Goal: Task Accomplishment & Management: Manage account settings

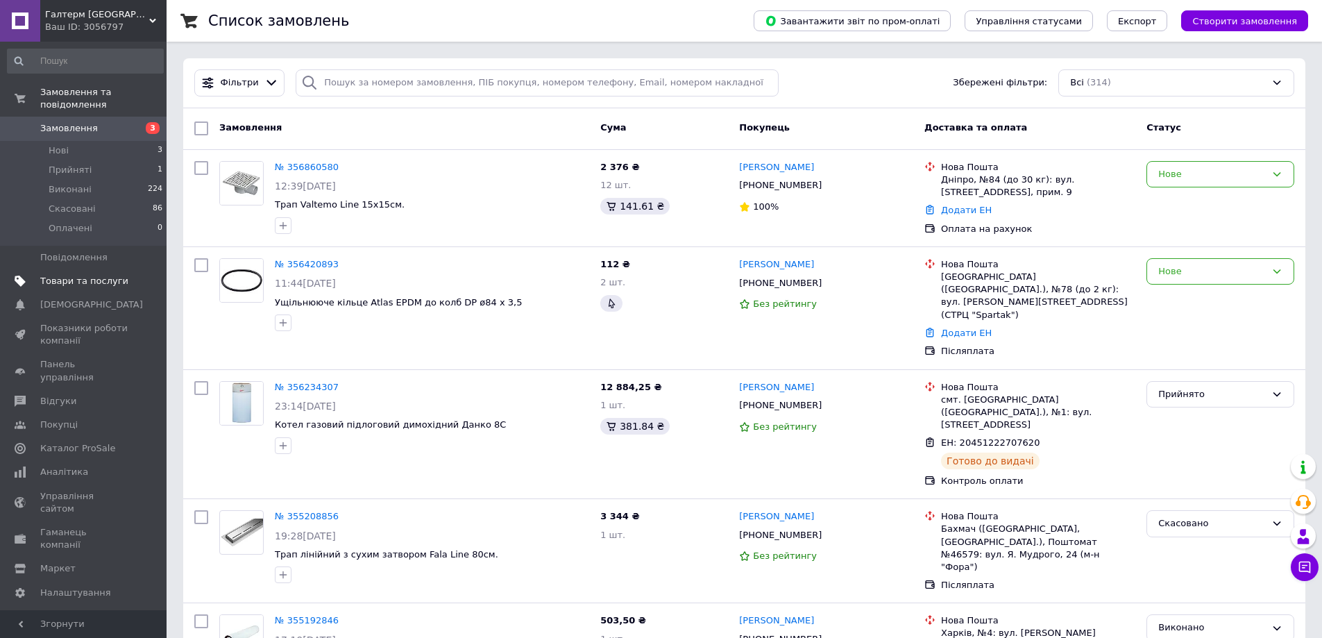
click at [81, 275] on span "Товари та послуги" at bounding box center [84, 281] width 88 height 12
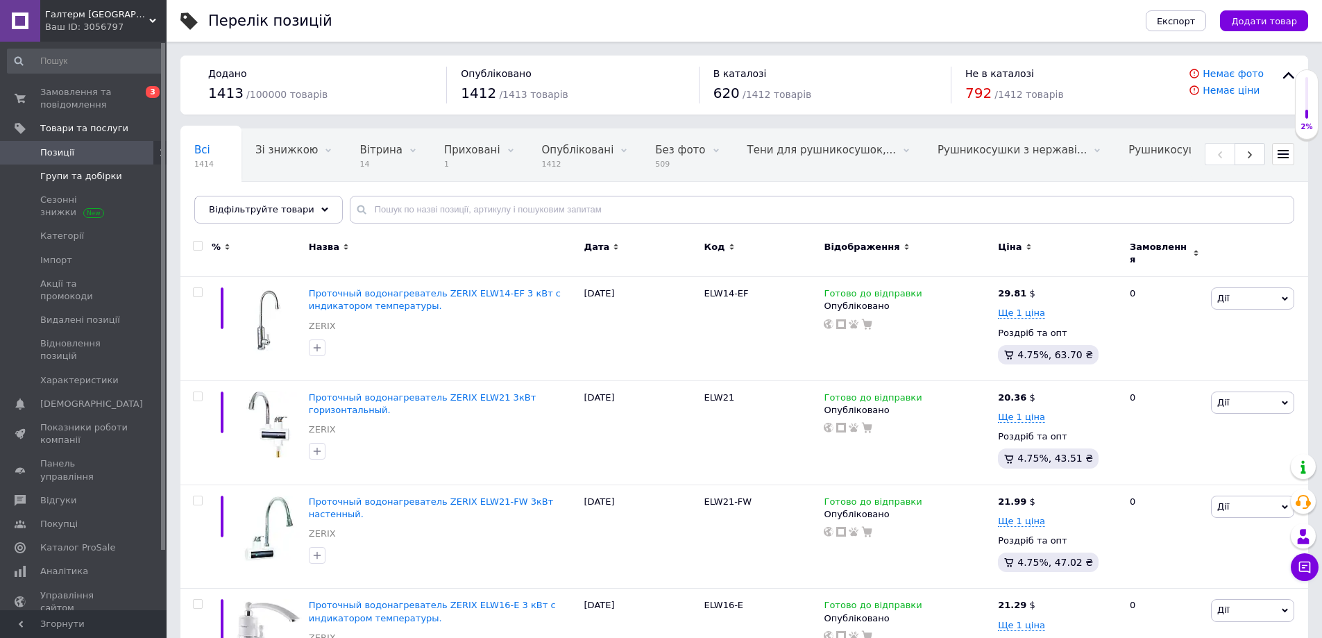
click at [66, 176] on span "Групи та добірки" at bounding box center [81, 176] width 82 height 12
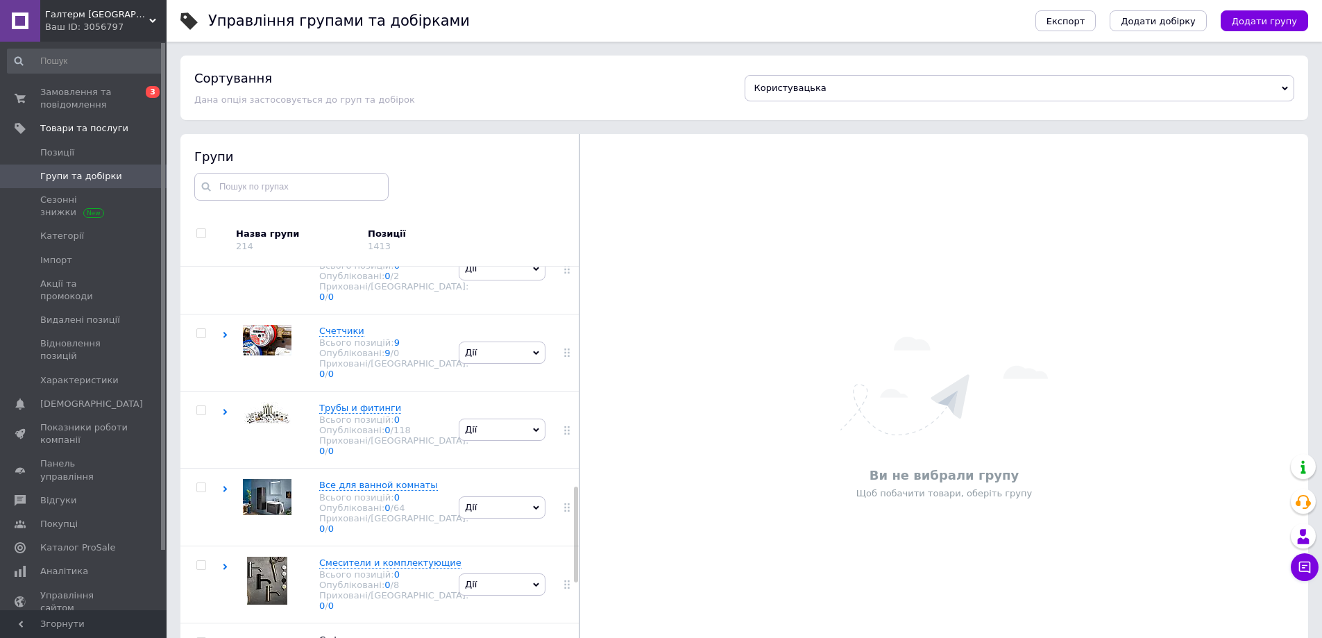
scroll to position [972, 0]
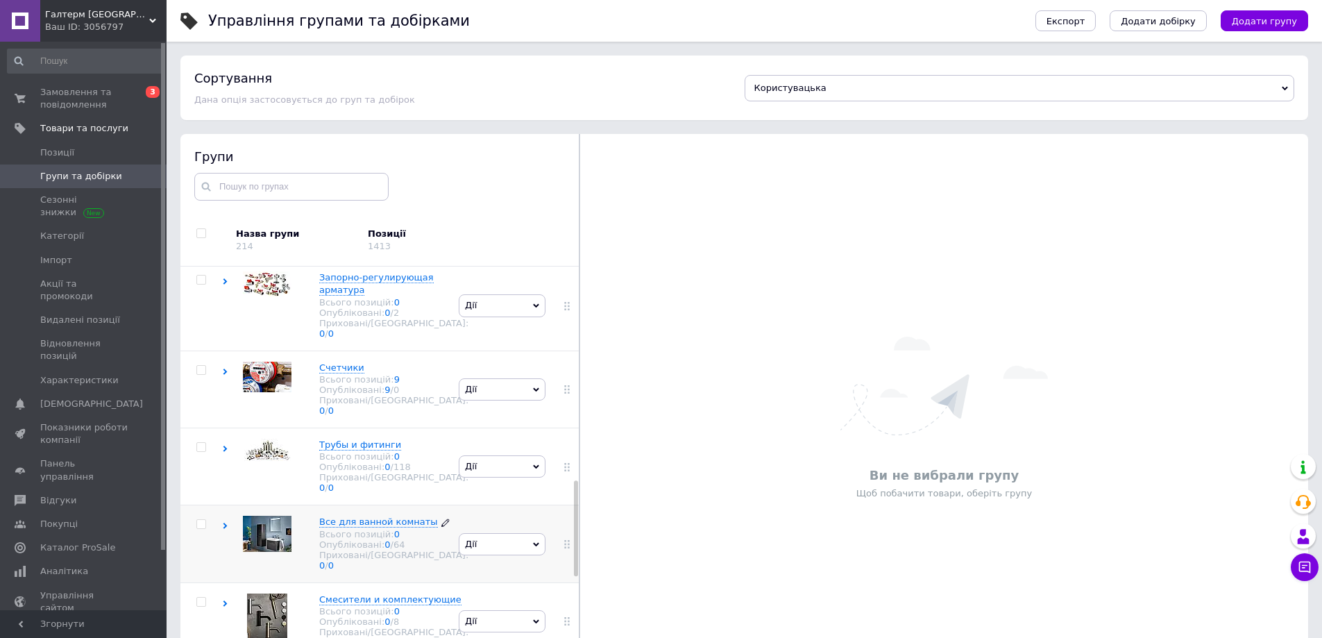
click at [365, 516] on span "Все для ванной комнаты" at bounding box center [378, 521] width 119 height 10
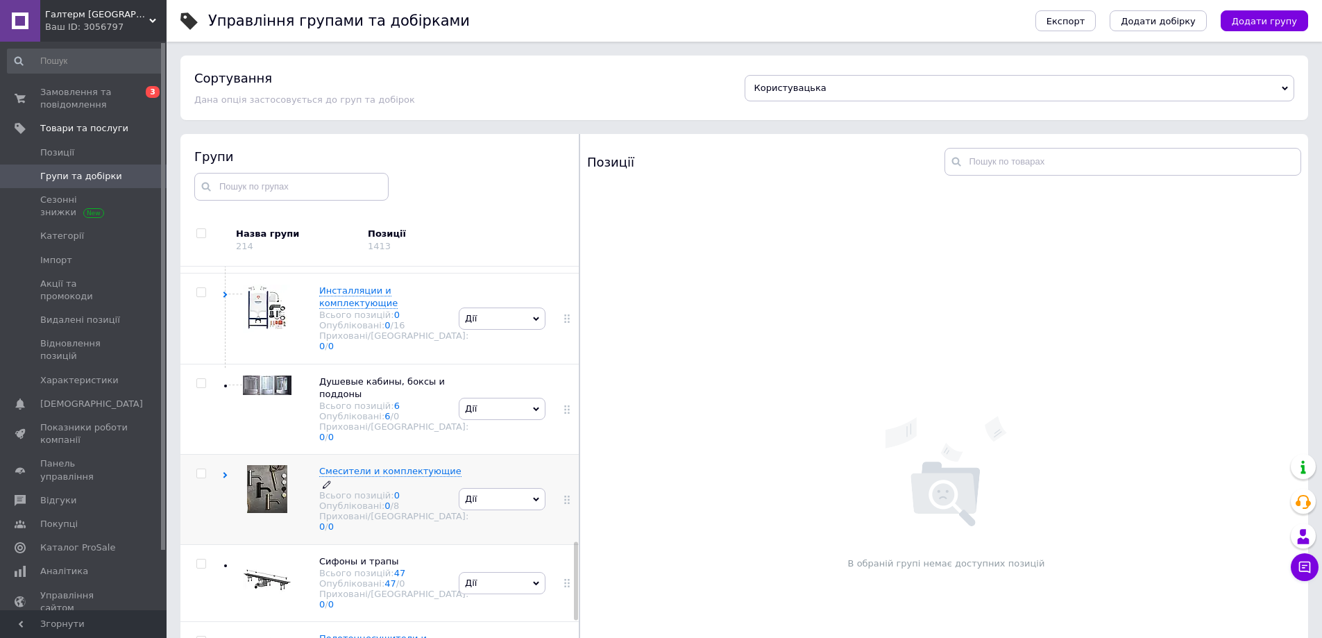
scroll to position [1527, 0]
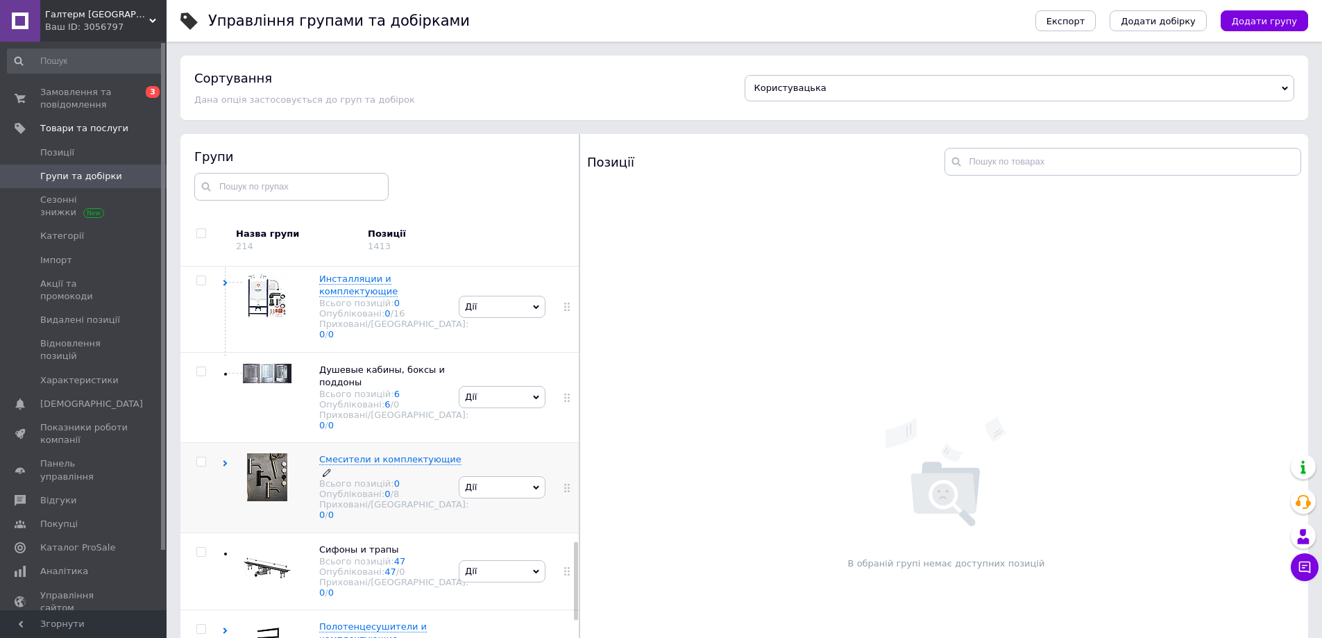
click at [346, 454] on span "Смесители и комплектующие" at bounding box center [390, 459] width 142 height 10
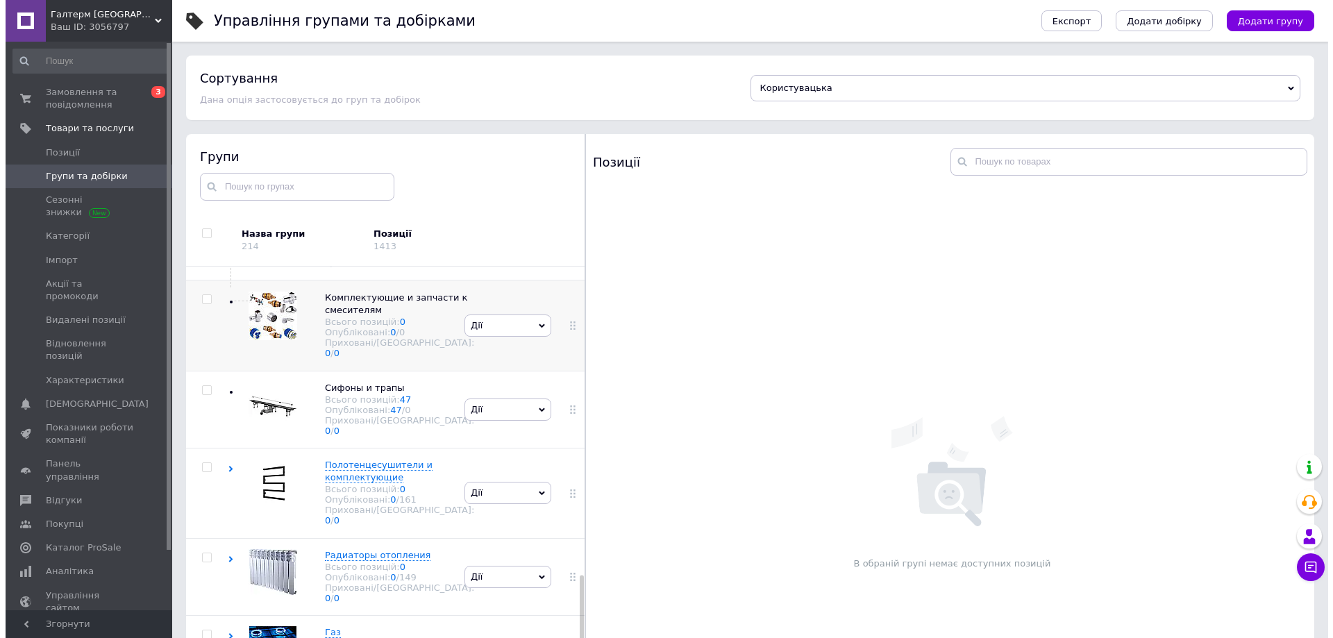
scroll to position [1874, 0]
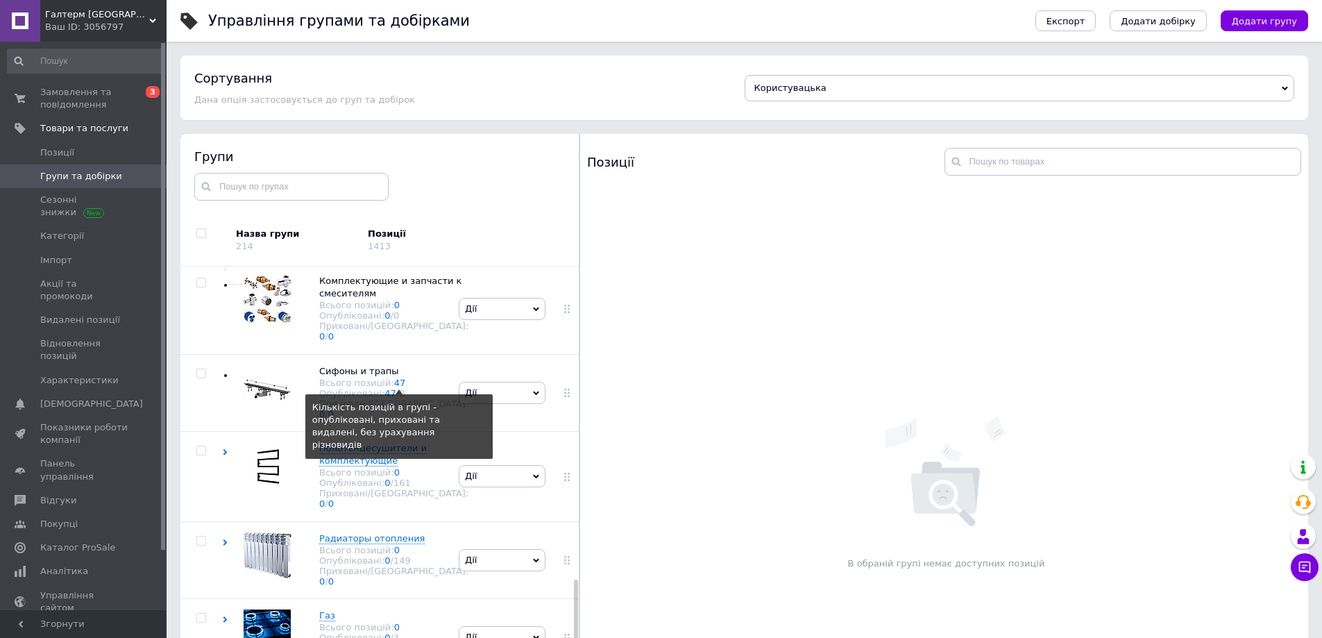
click at [397, 378] on link "47" at bounding box center [400, 383] width 12 height 10
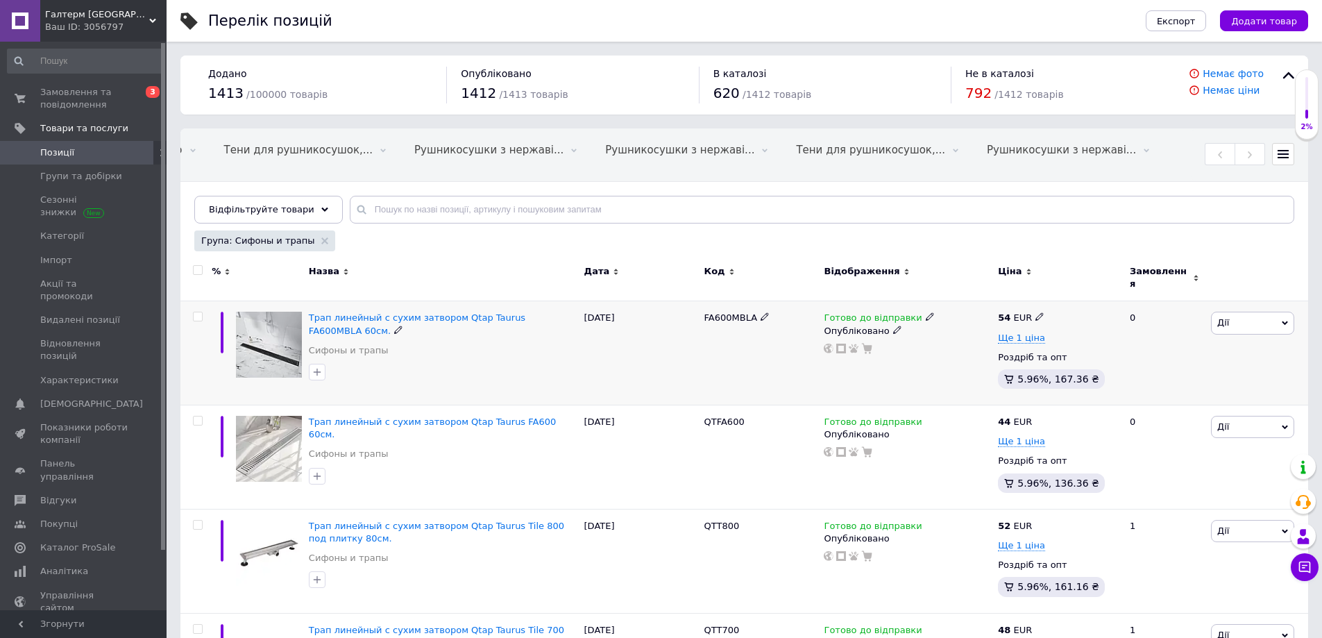
scroll to position [0, 537]
click at [1015, 278] on span "Ціна" at bounding box center [1010, 271] width 24 height 12
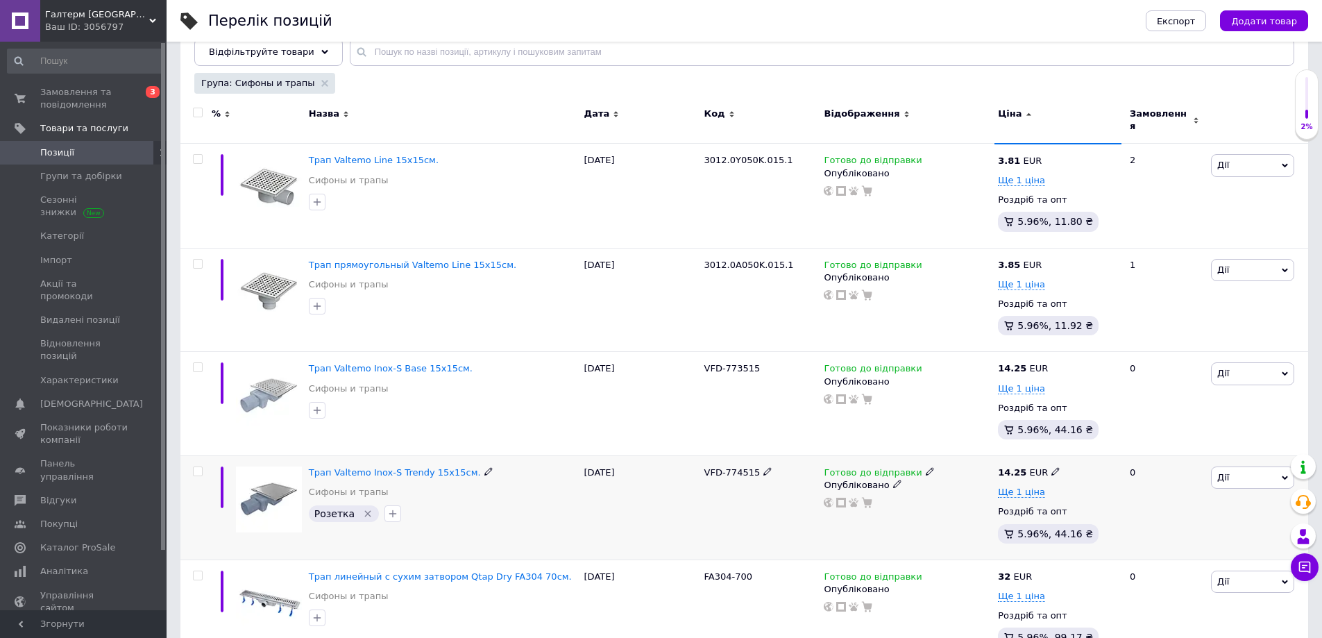
scroll to position [139, 0]
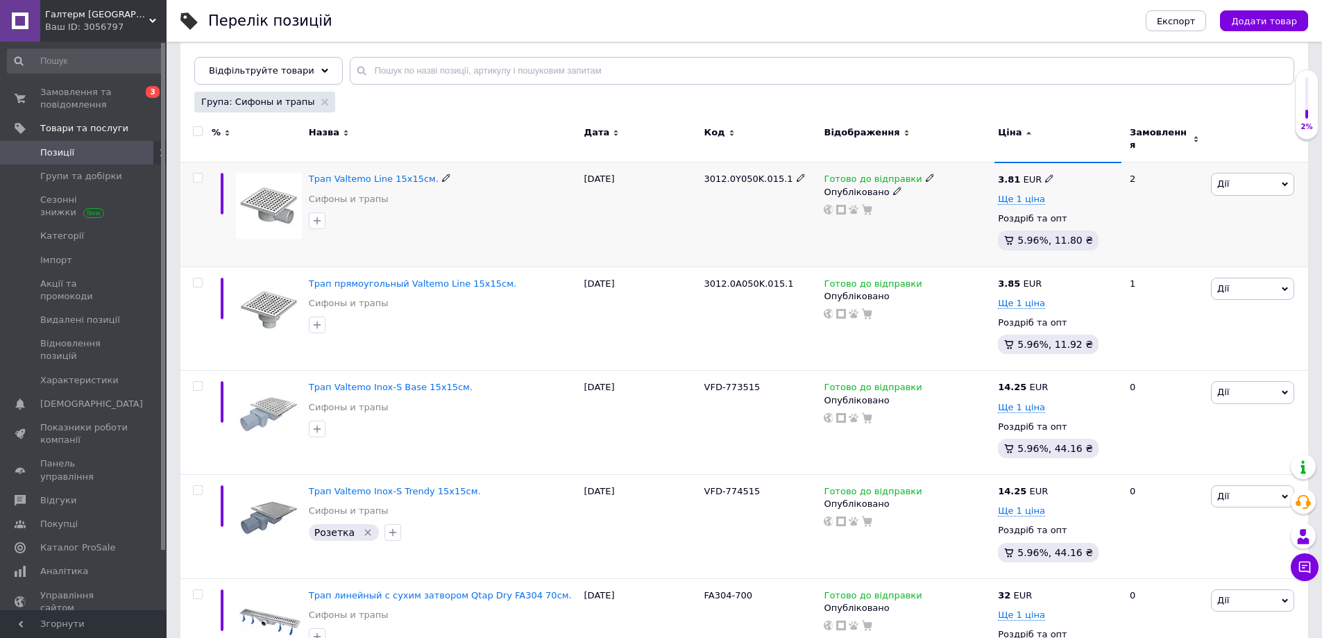
click at [194, 177] on input "checkbox" at bounding box center [197, 178] width 9 height 9
checkbox input "true"
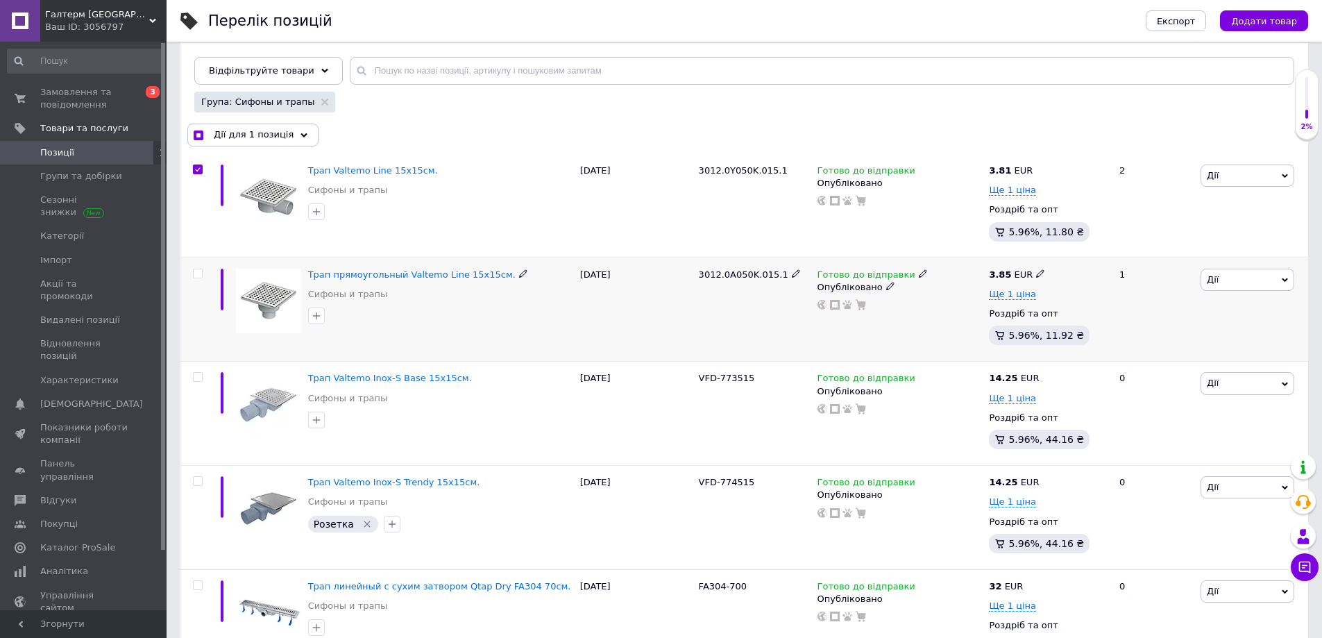
click at [195, 278] on input "checkbox" at bounding box center [197, 273] width 9 height 9
checkbox input "true"
click at [194, 382] on input "checkbox" at bounding box center [197, 377] width 9 height 9
checkbox input "true"
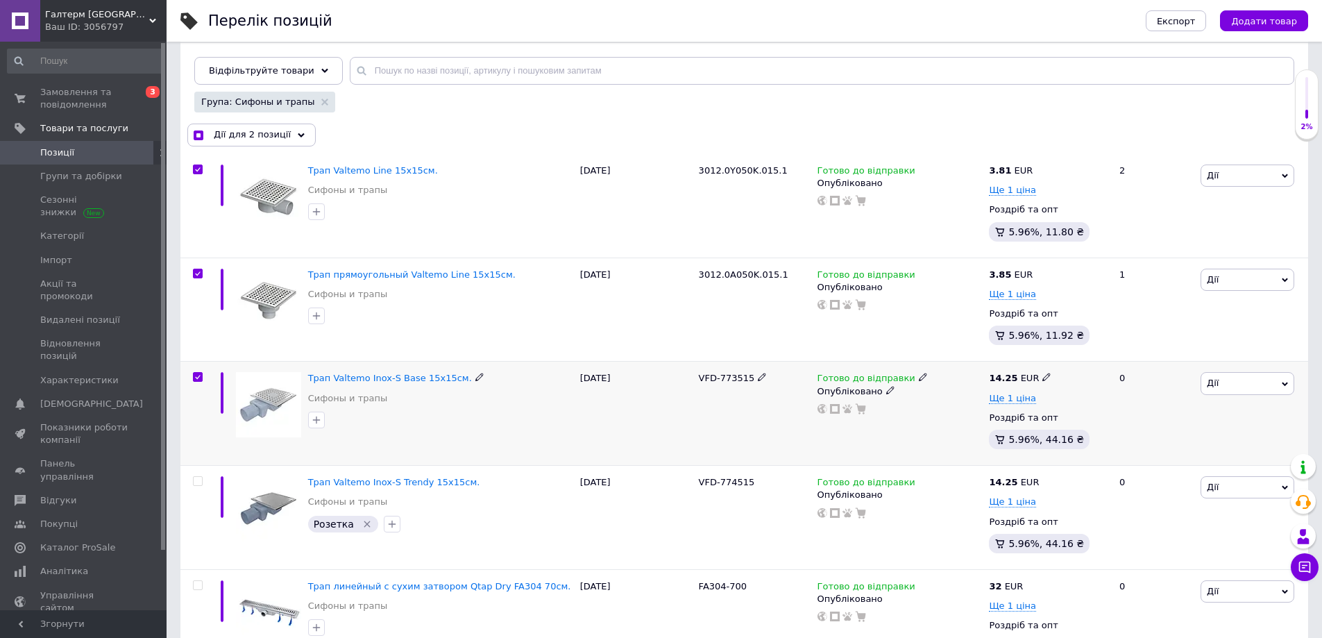
checkbox input "true"
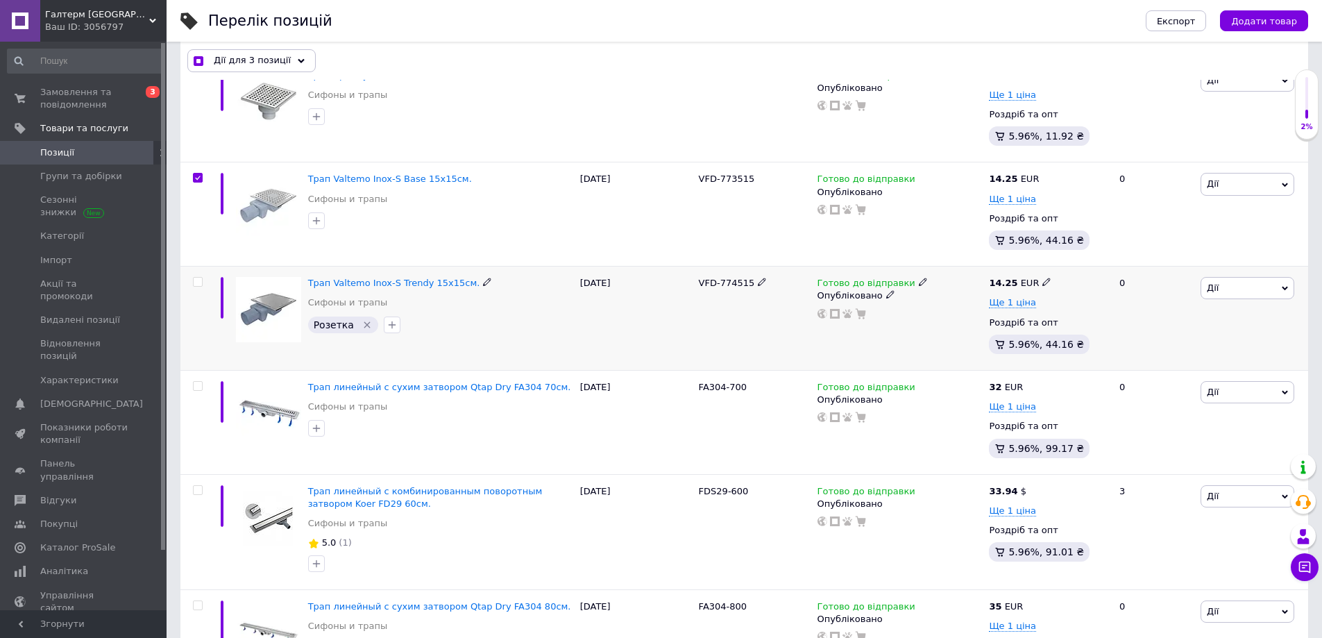
scroll to position [347, 0]
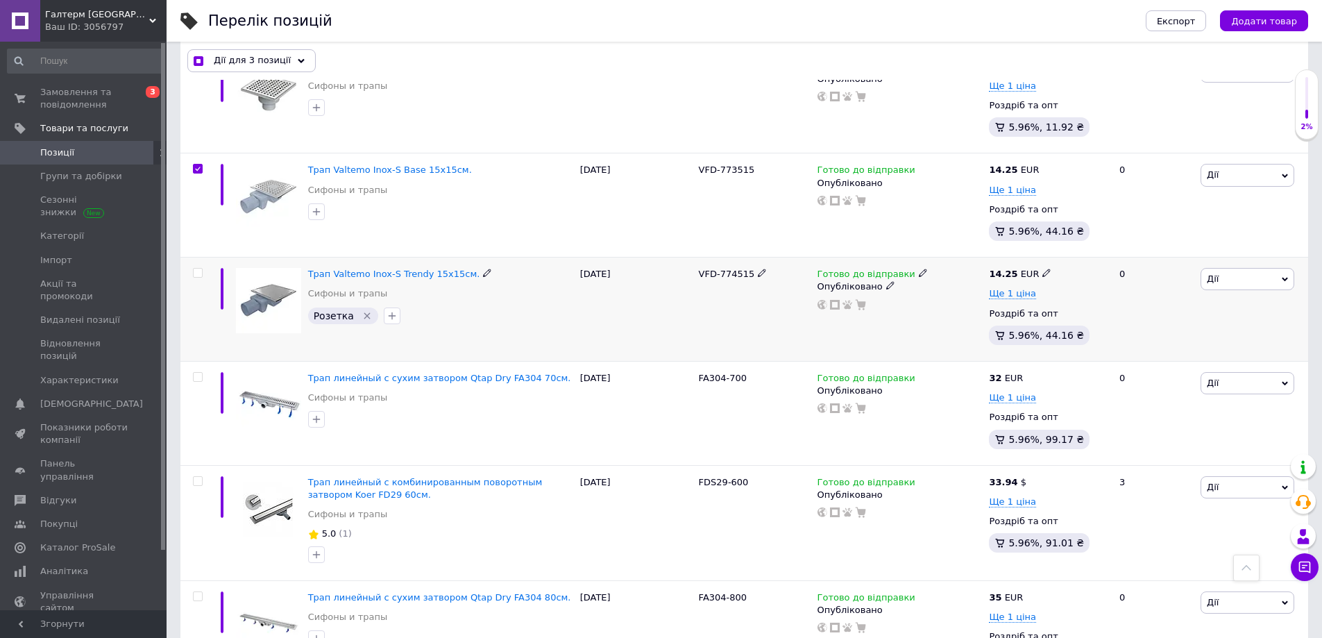
click at [196, 278] on input "checkbox" at bounding box center [197, 273] width 9 height 9
checkbox input "true"
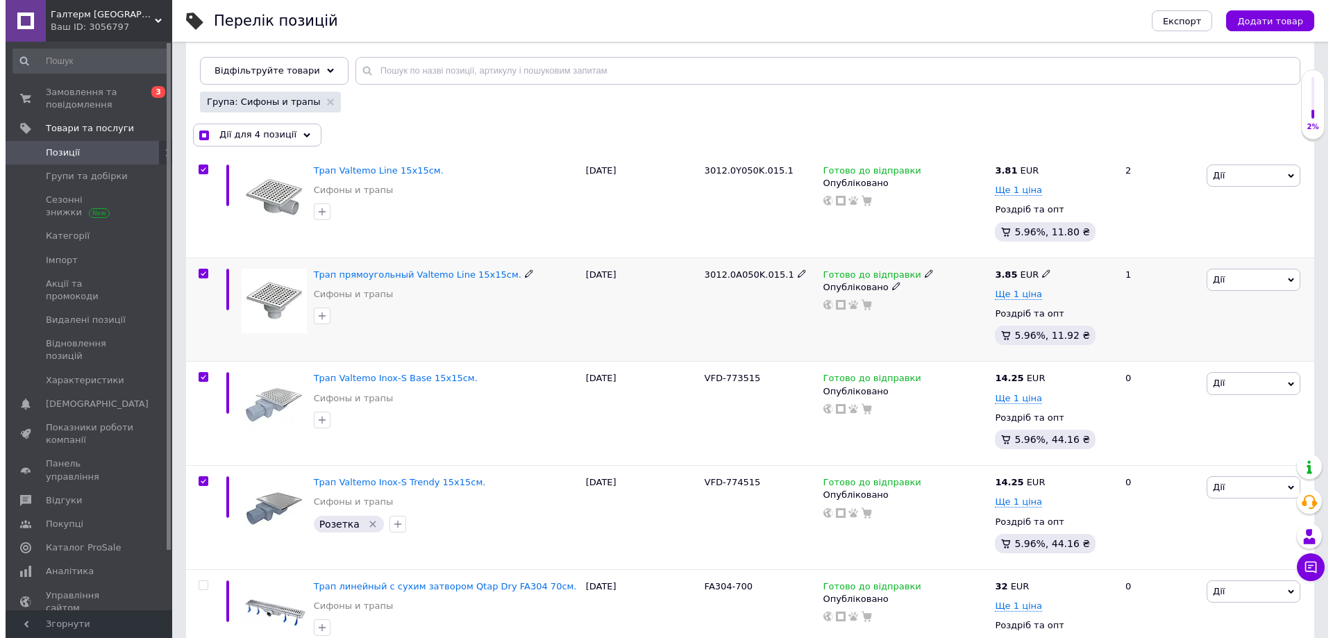
scroll to position [0, 0]
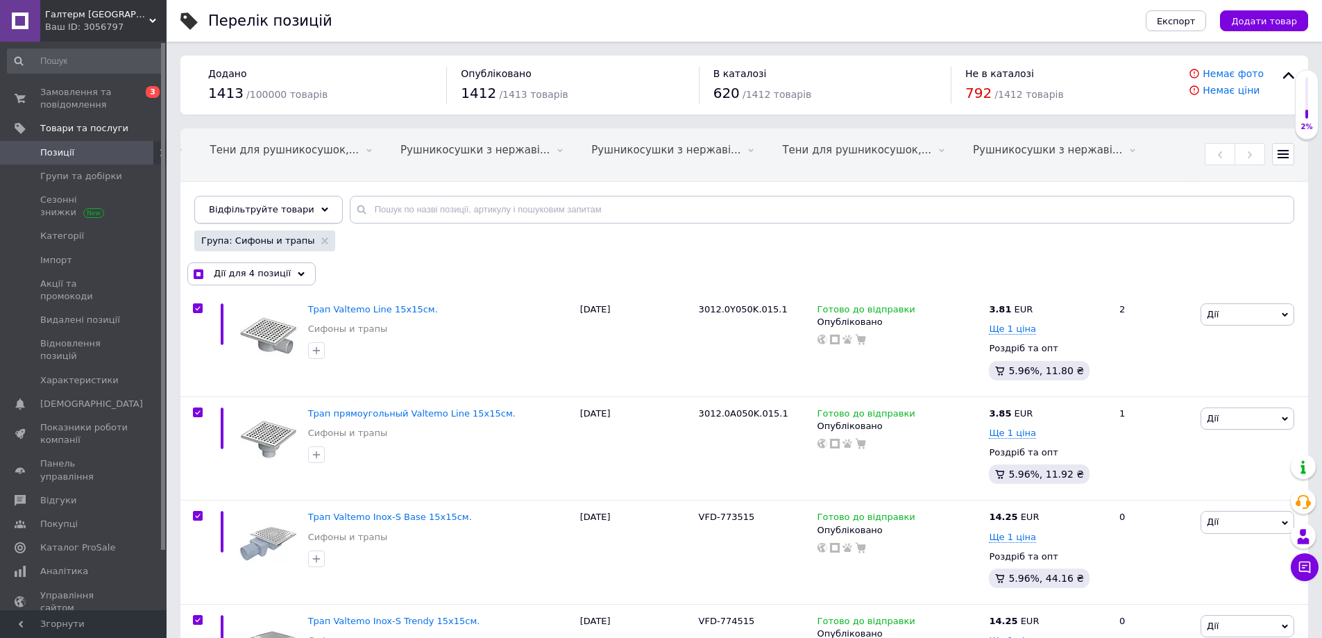
click at [314, 214] on div "Відфільтруйте товари" at bounding box center [268, 210] width 149 height 28
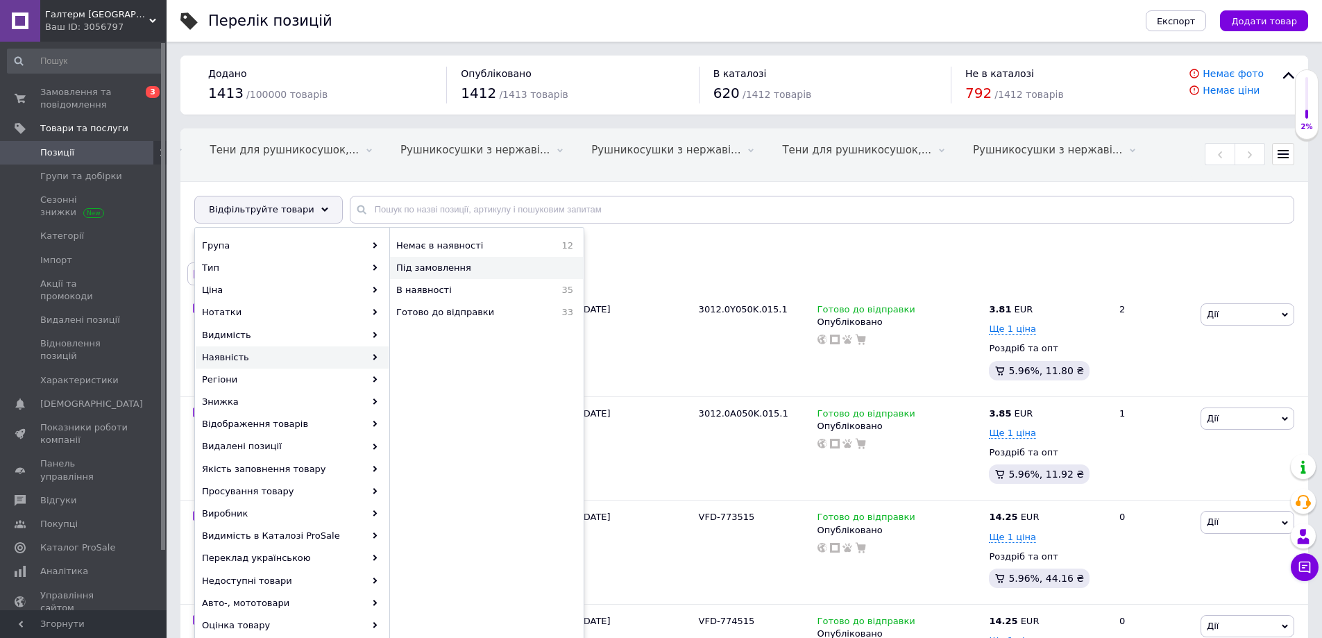
click at [444, 274] on span "Під замовлення" at bounding box center [477, 268] width 162 height 12
checkbox input "true"
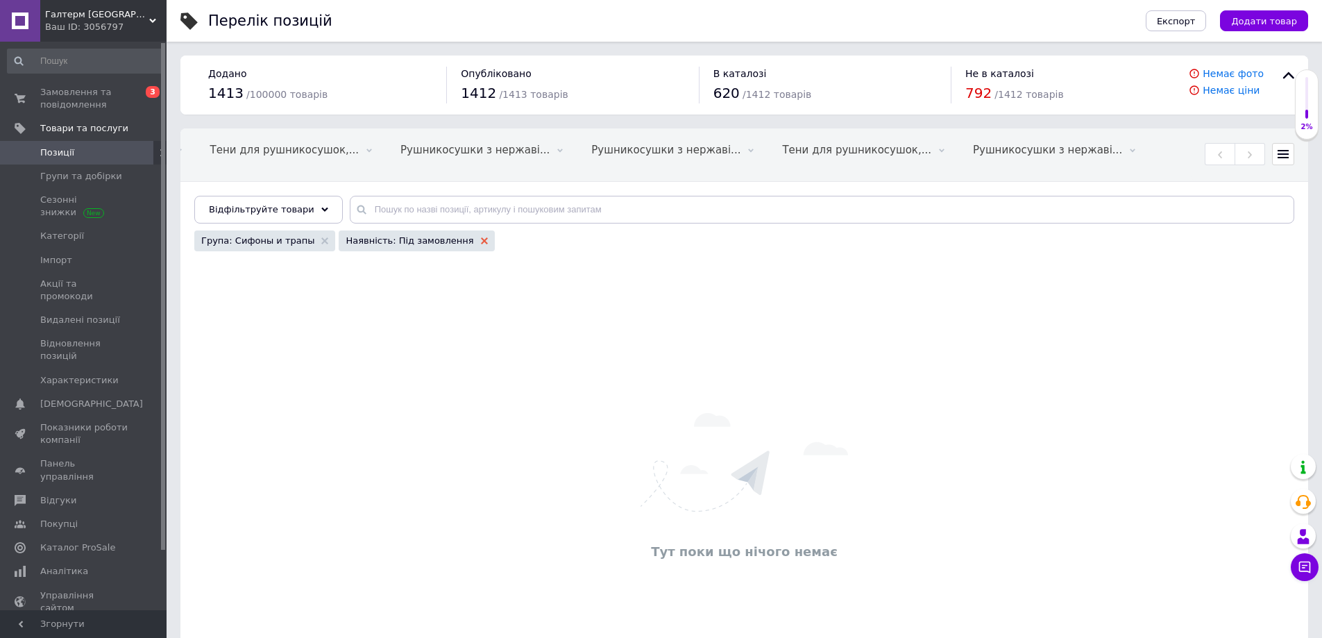
click at [481, 244] on use at bounding box center [484, 240] width 7 height 7
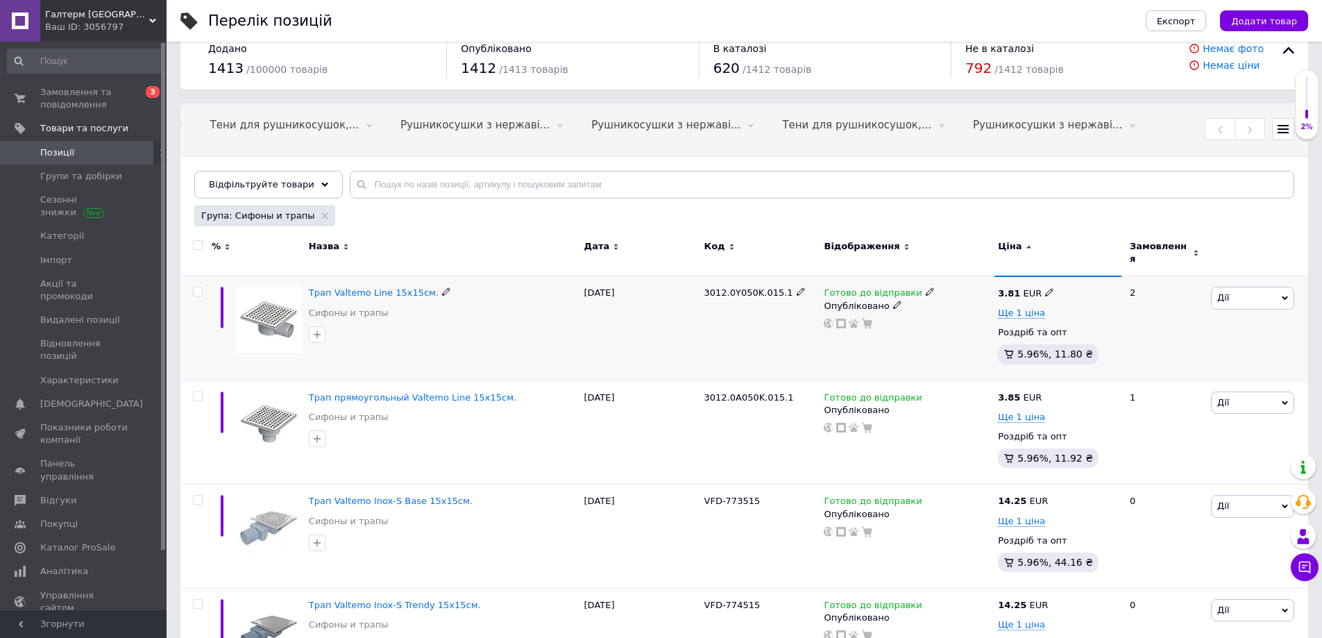
scroll to position [69, 0]
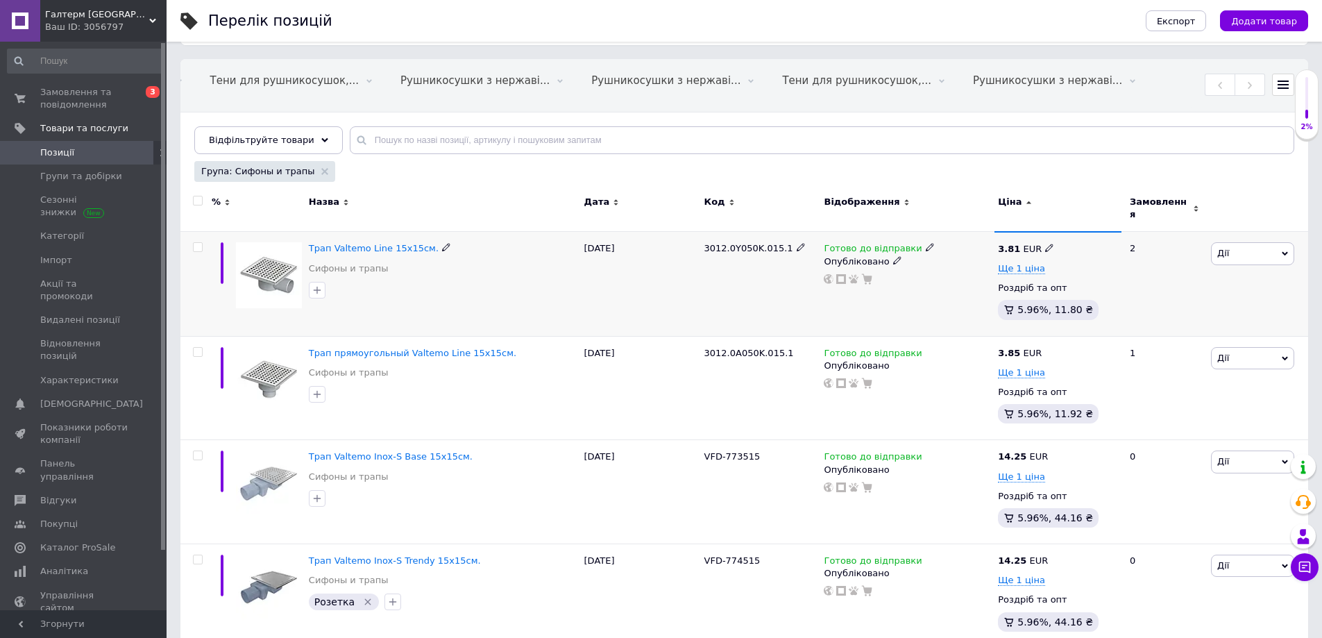
click at [198, 247] on input "checkbox" at bounding box center [197, 247] width 9 height 9
checkbox input "true"
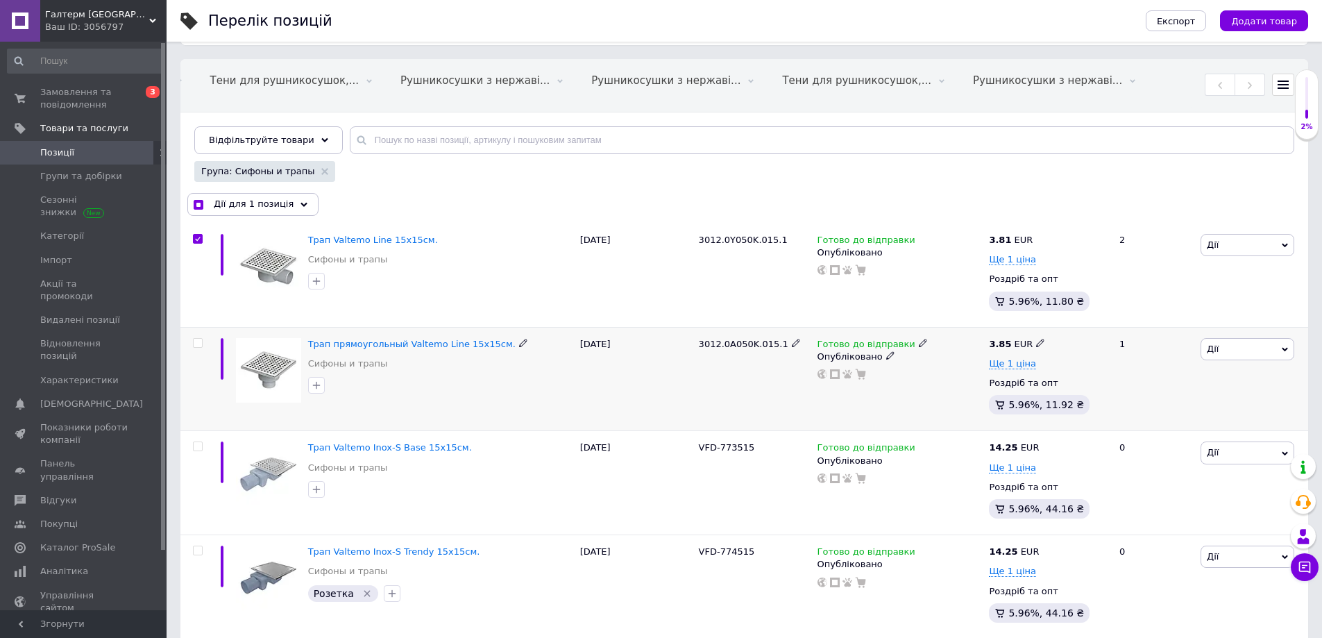
click at [194, 348] on input "checkbox" at bounding box center [197, 343] width 9 height 9
checkbox input "true"
click at [198, 451] on input "checkbox" at bounding box center [197, 446] width 9 height 9
checkbox input "true"
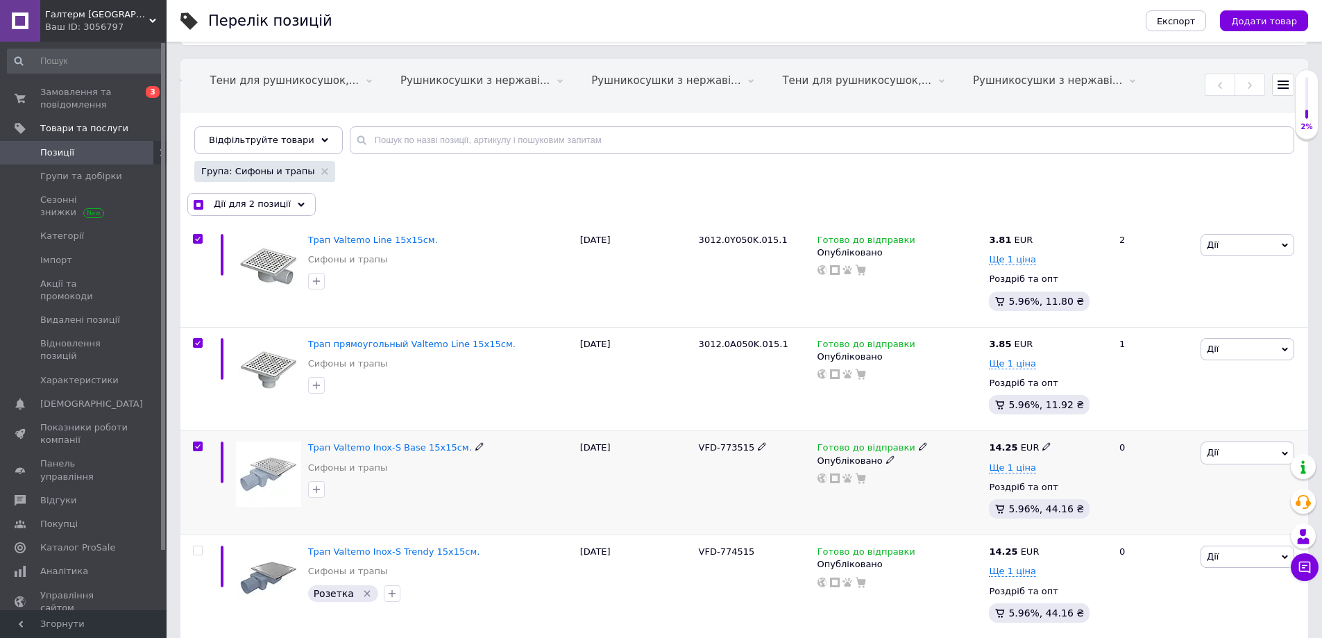
checkbox input "true"
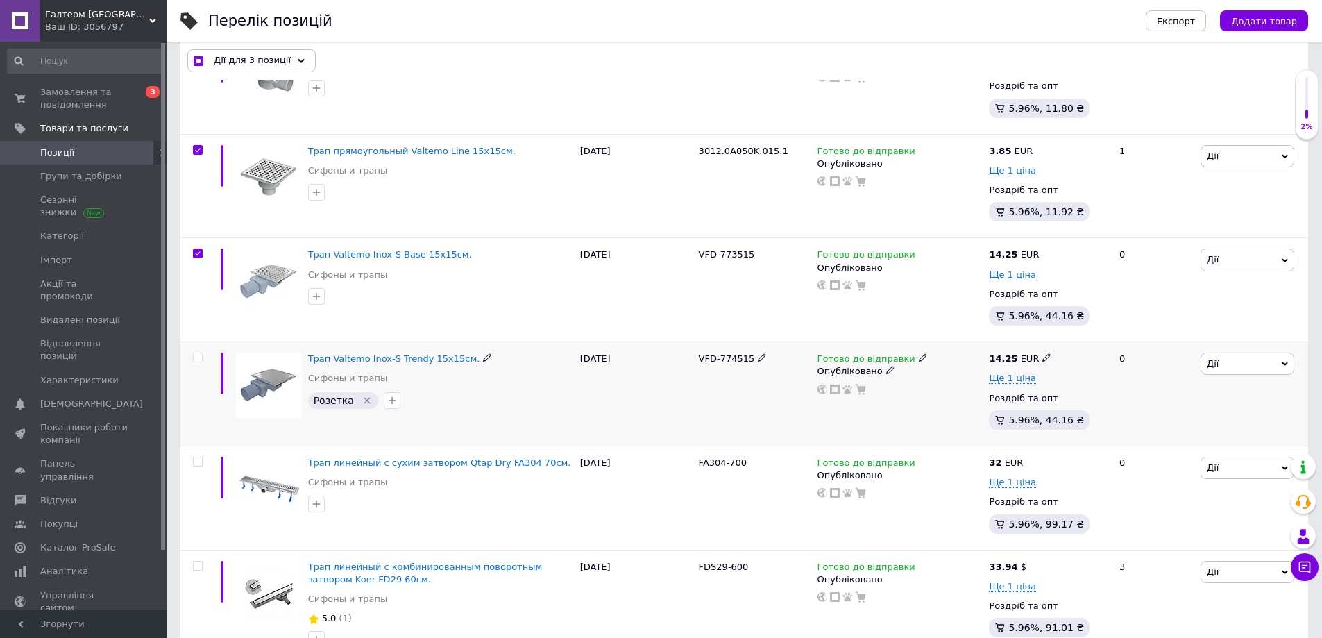
scroll to position [278, 0]
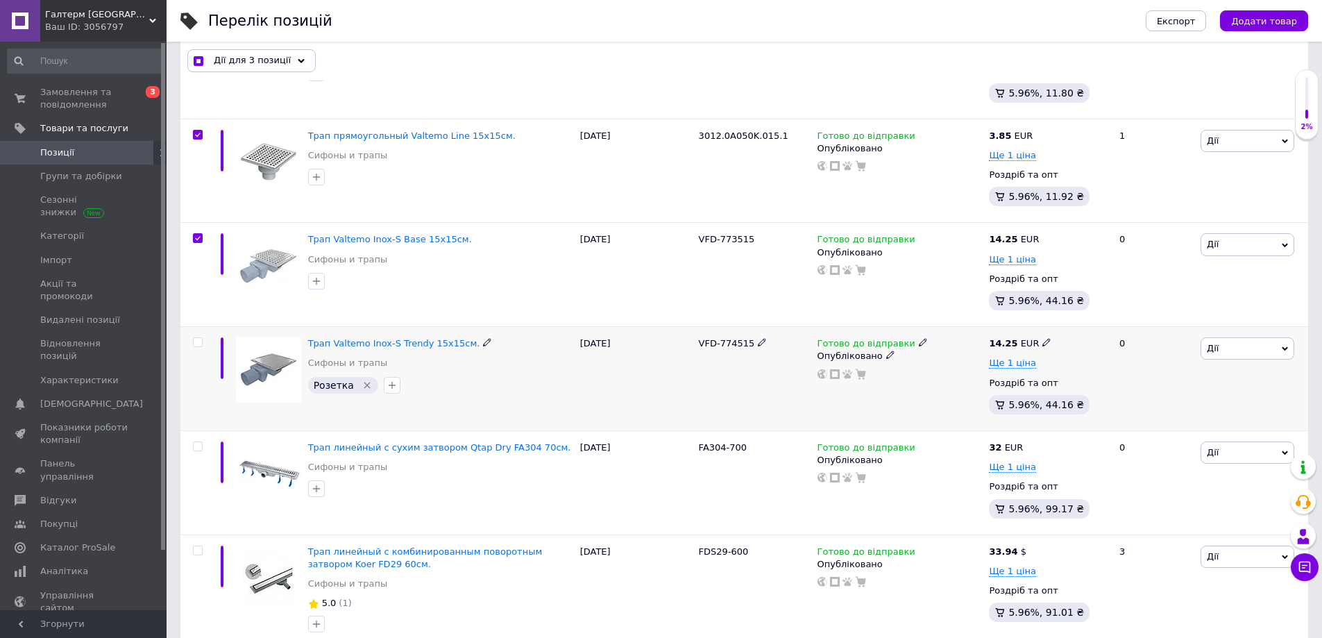
click at [198, 347] on input "checkbox" at bounding box center [197, 342] width 9 height 9
checkbox input "true"
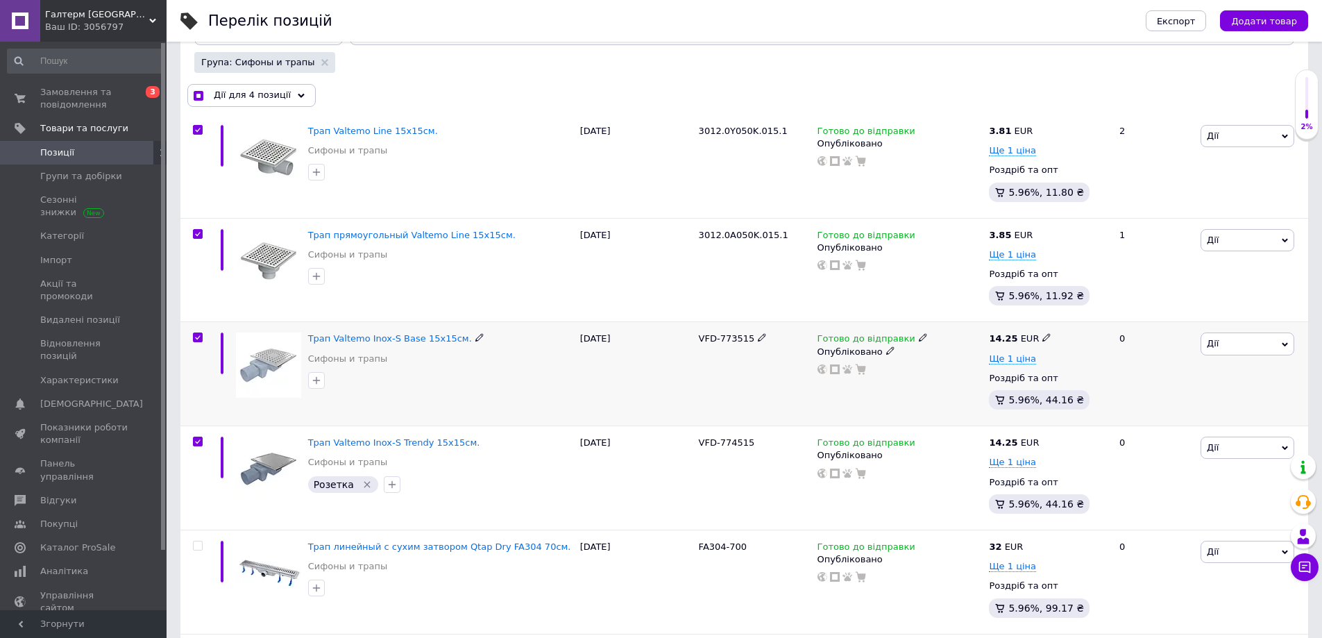
scroll to position [0, 0]
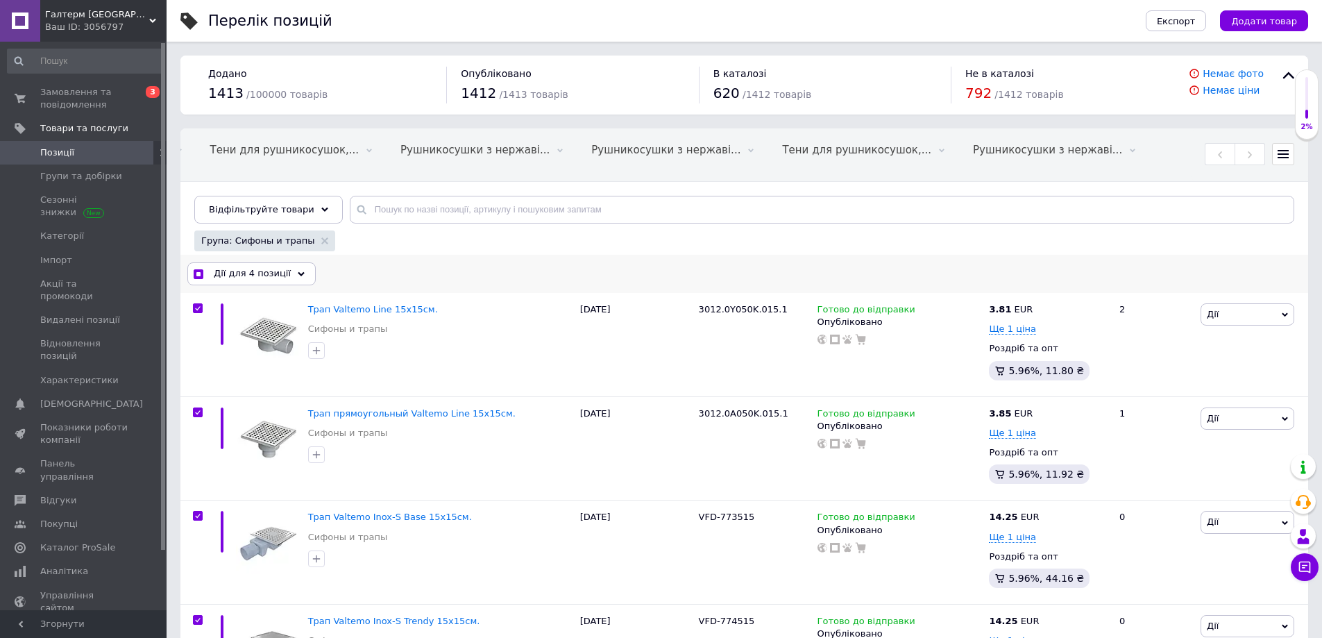
click at [298, 276] on use at bounding box center [301, 273] width 7 height 4
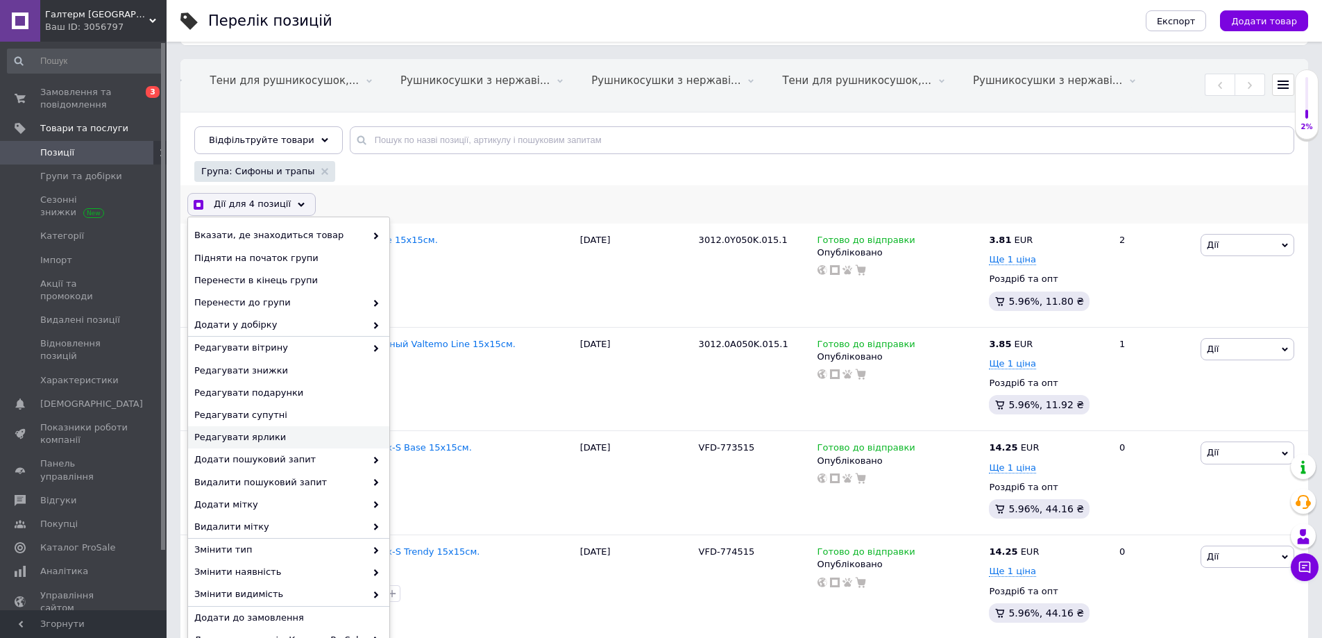
scroll to position [139, 0]
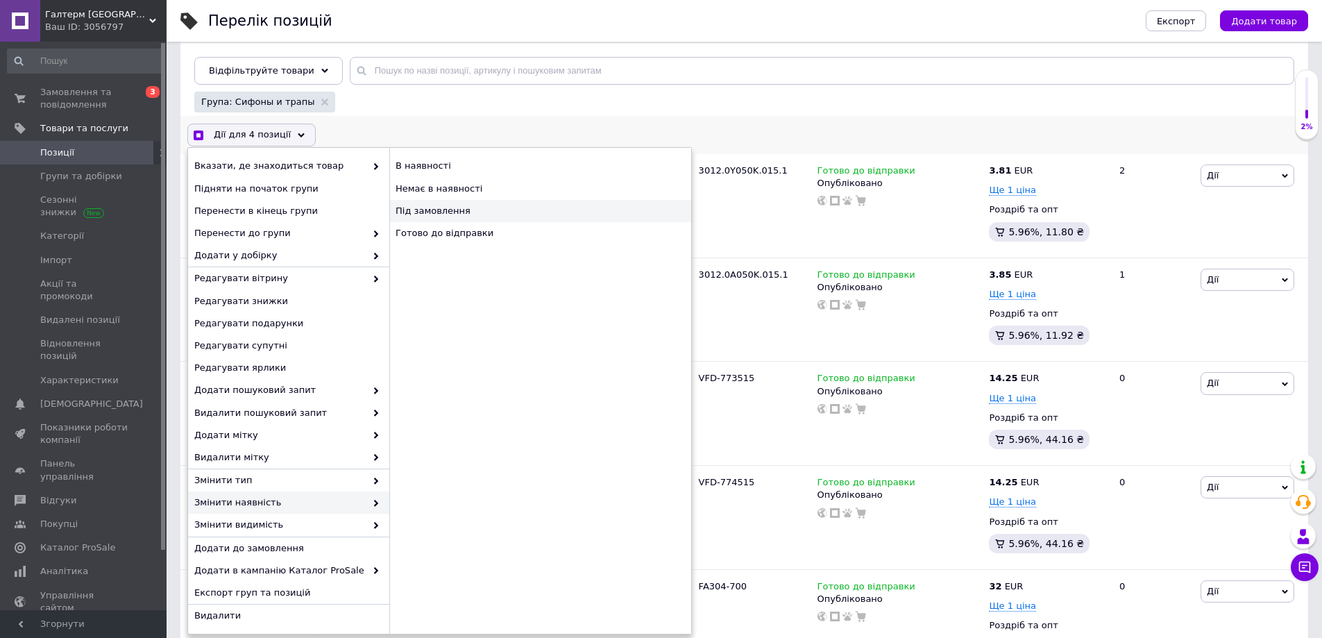
click at [456, 216] on div "Під замовлення" at bounding box center [540, 211] width 302 height 22
checkbox input "true"
checkbox input "false"
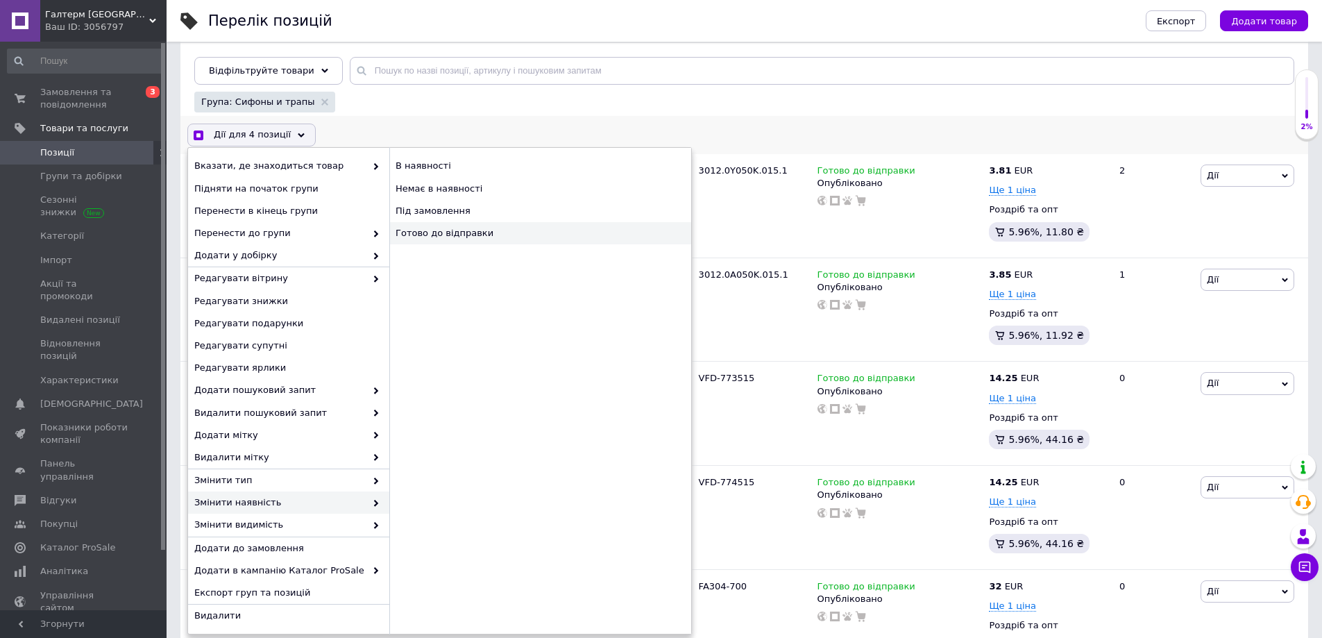
checkbox input "false"
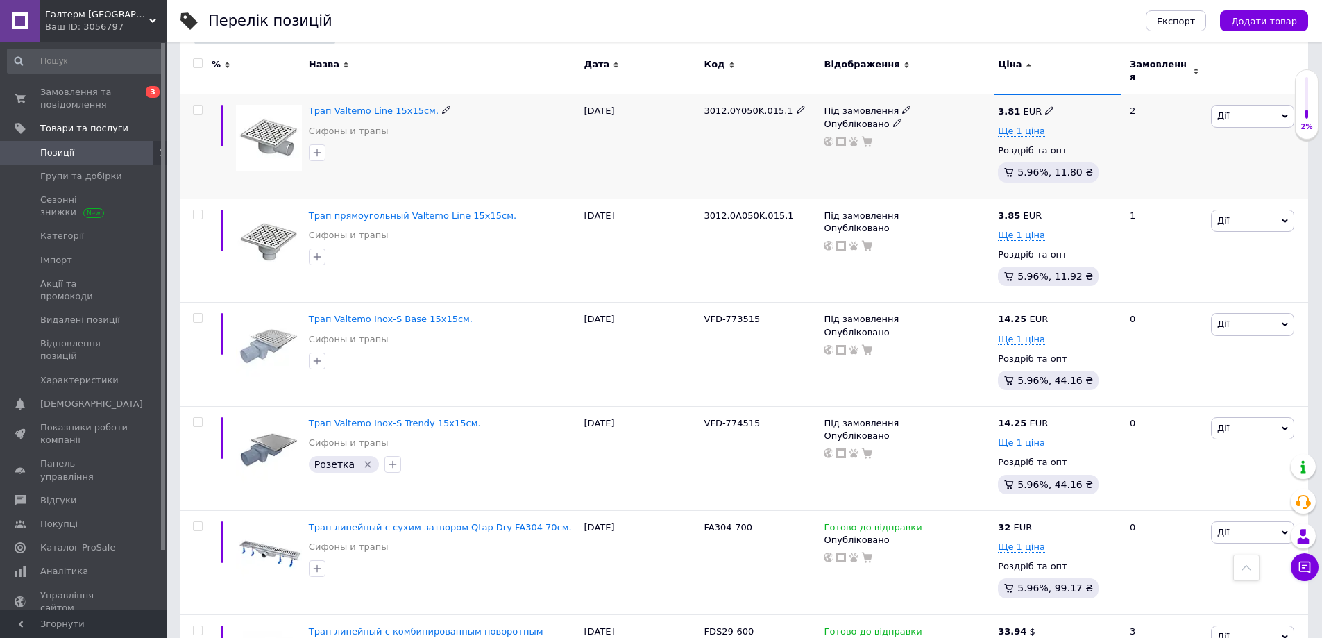
scroll to position [0, 0]
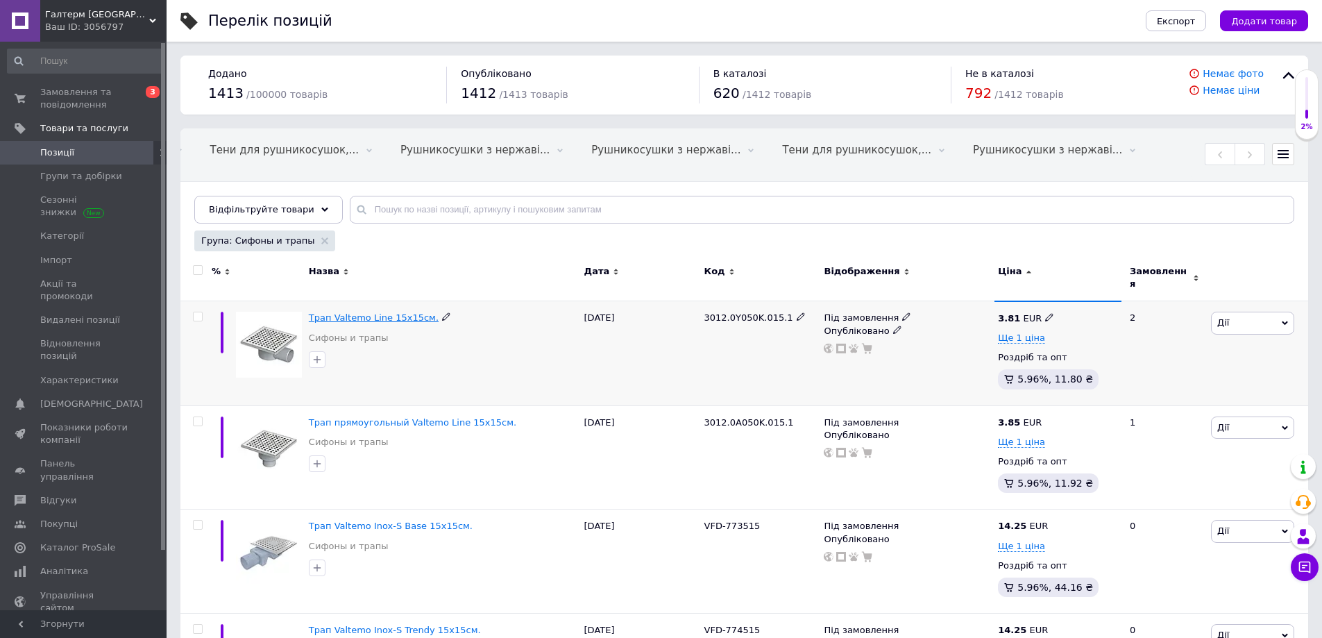
click at [350, 316] on span "Трап Valtemo Line 15х15см." at bounding box center [374, 317] width 130 height 10
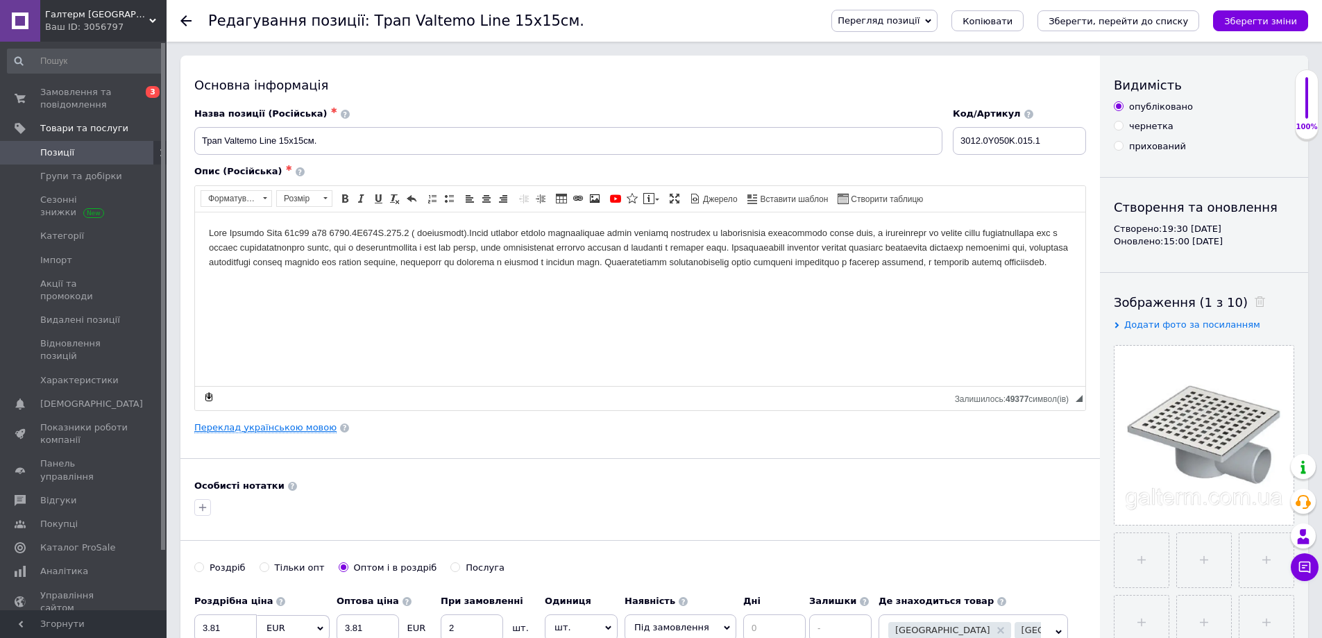
click at [267, 425] on link "Переклад українською мовою" at bounding box center [265, 427] width 142 height 11
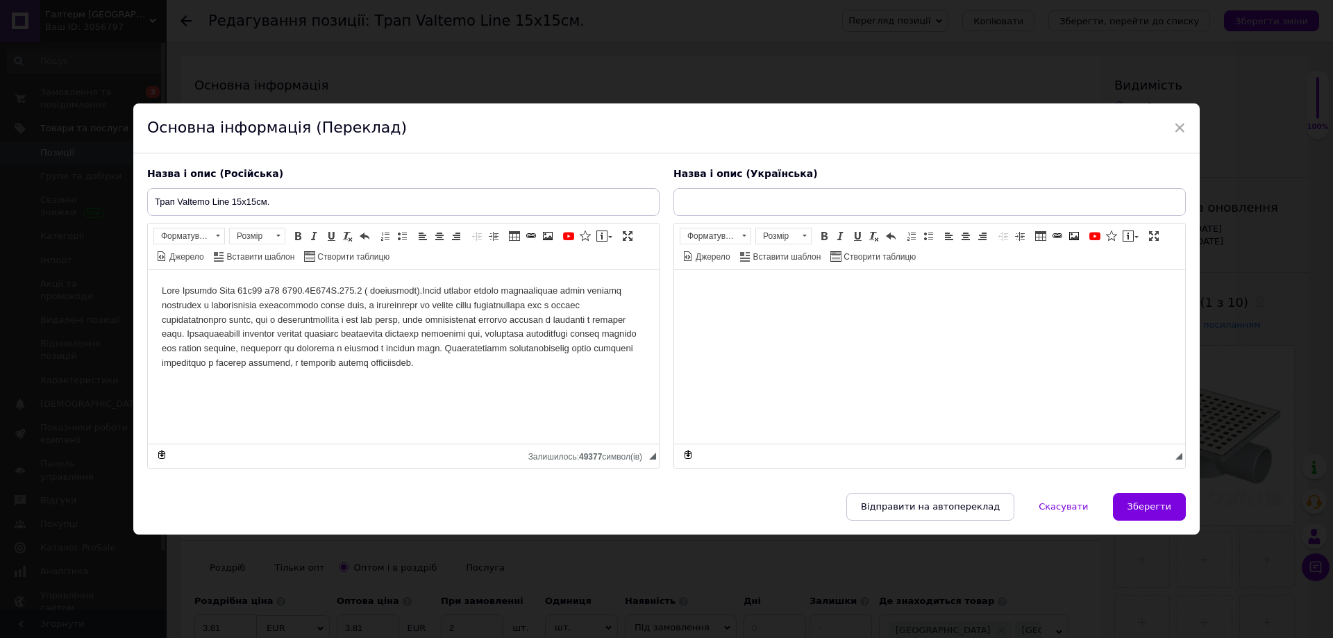
type input "Трап Valtemo Line 15х15см."
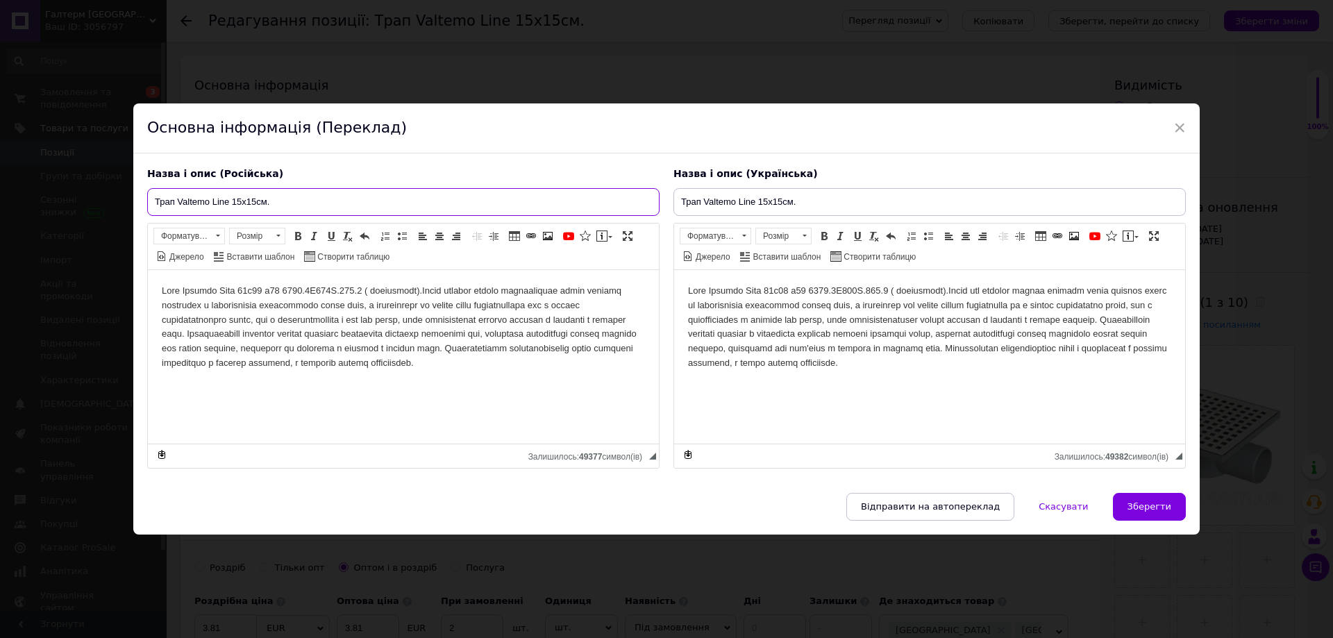
click at [227, 196] on input "Трап Valtemo Line 15х15см." at bounding box center [403, 202] width 512 height 28
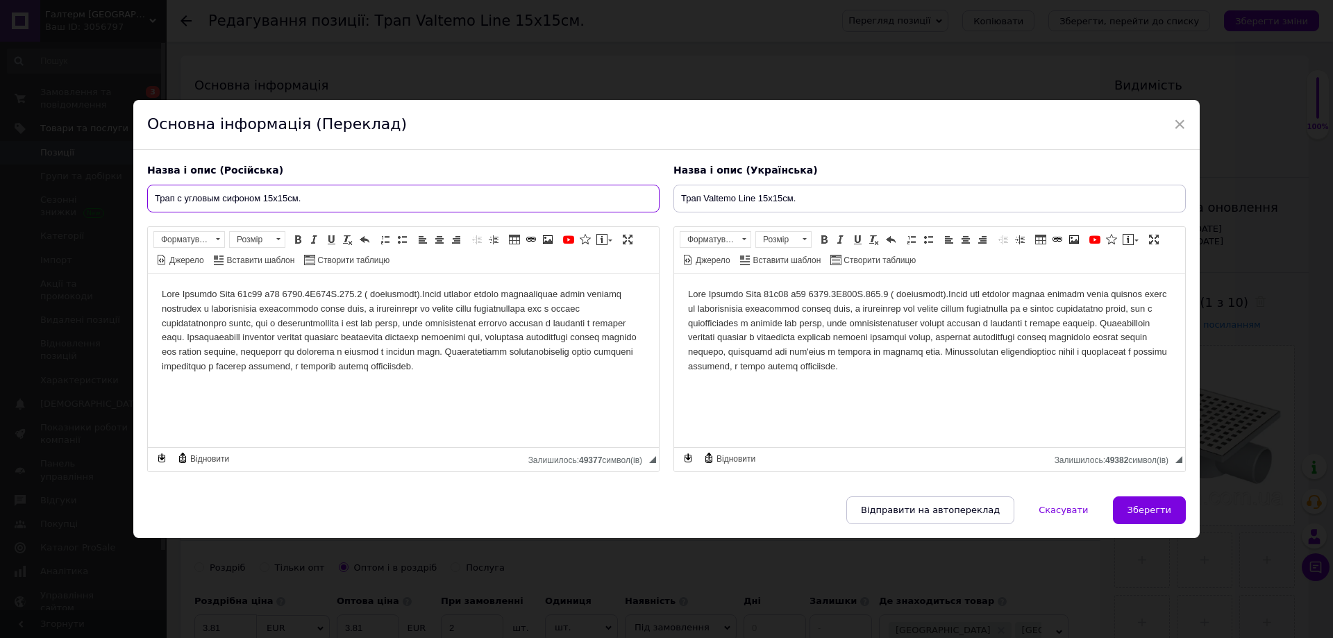
type input "Трап с угловым сифоном 15х15см."
click at [752, 192] on input "Трап Valtemo Line 15х15см." at bounding box center [929, 199] width 512 height 28
drag, startPoint x: 677, startPoint y: 197, endPoint x: 851, endPoint y: 203, distance: 174.3
click at [851, 203] on input "Трап з кутовим сифоном 15х15см." at bounding box center [929, 199] width 512 height 28
type input "Трап з кутовим сифоном 15х15см."
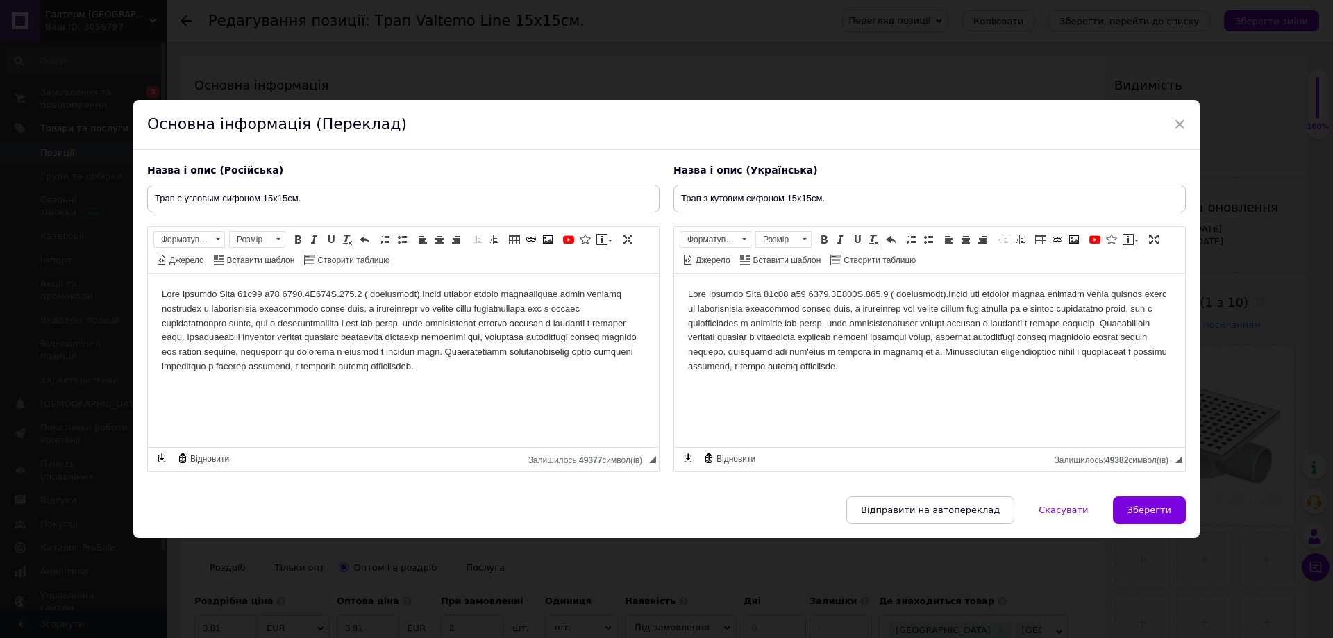
click at [762, 287] on body "Редактор, CD445B21-0BF8-483A-8808-0C8AA3AC2D40" at bounding box center [929, 330] width 483 height 87
click at [235, 287] on body "Редактор, 34285237-5C3F-4BA3-91B7-A58642954A0B" at bounding box center [403, 330] width 483 height 87
click at [836, 282] on html at bounding box center [929, 330] width 511 height 115
click at [307, 285] on html at bounding box center [403, 330] width 511 height 115
click at [1154, 513] on span "Зберегти" at bounding box center [1149, 510] width 44 height 10
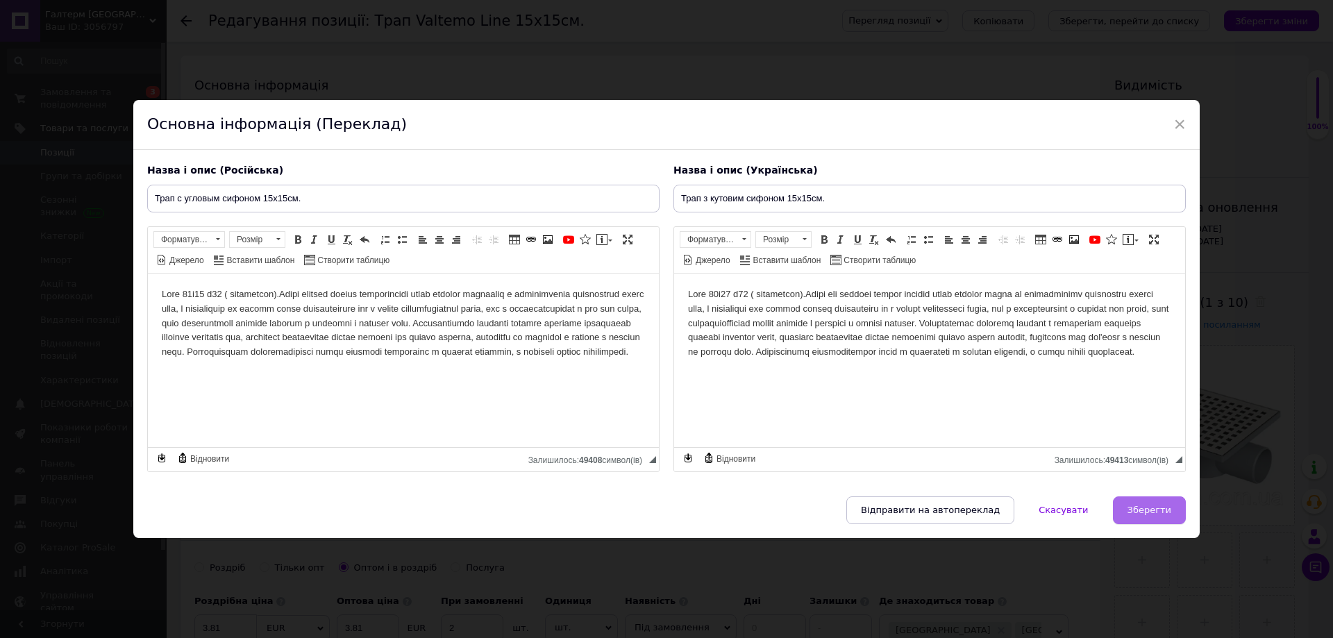
type input "Трап с угловым сифоном 15х15см."
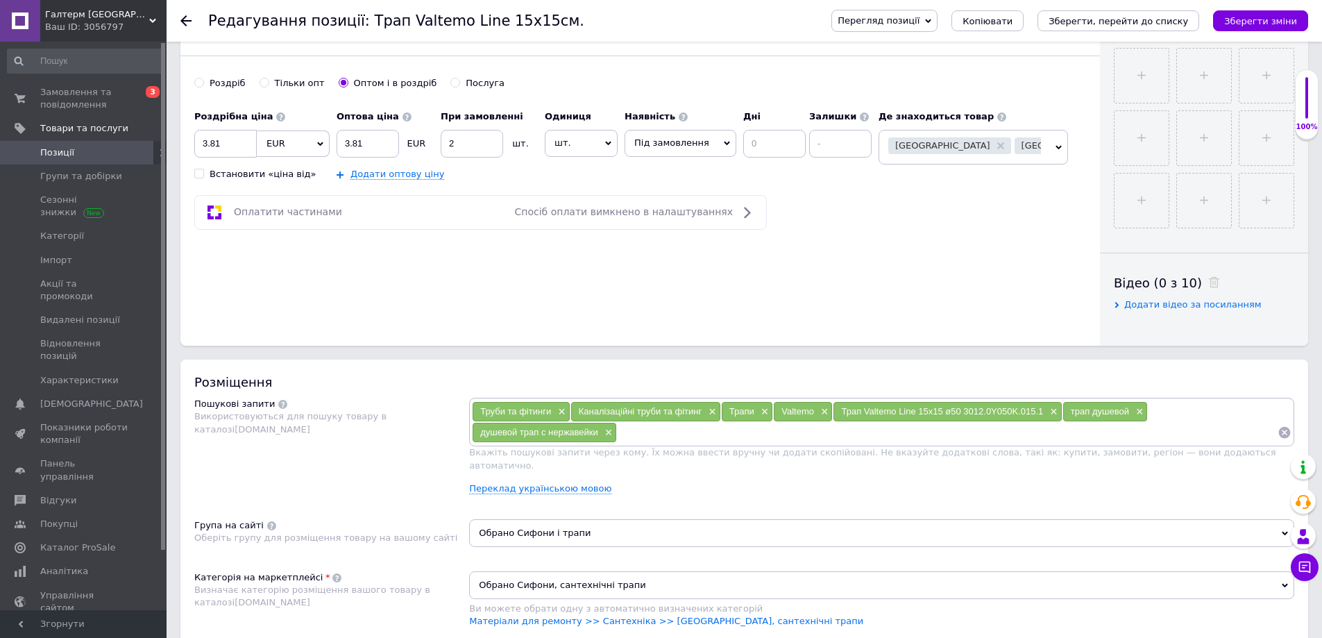
scroll to position [486, 0]
click at [561, 482] on link "Переклад українською мовою" at bounding box center [540, 487] width 142 height 11
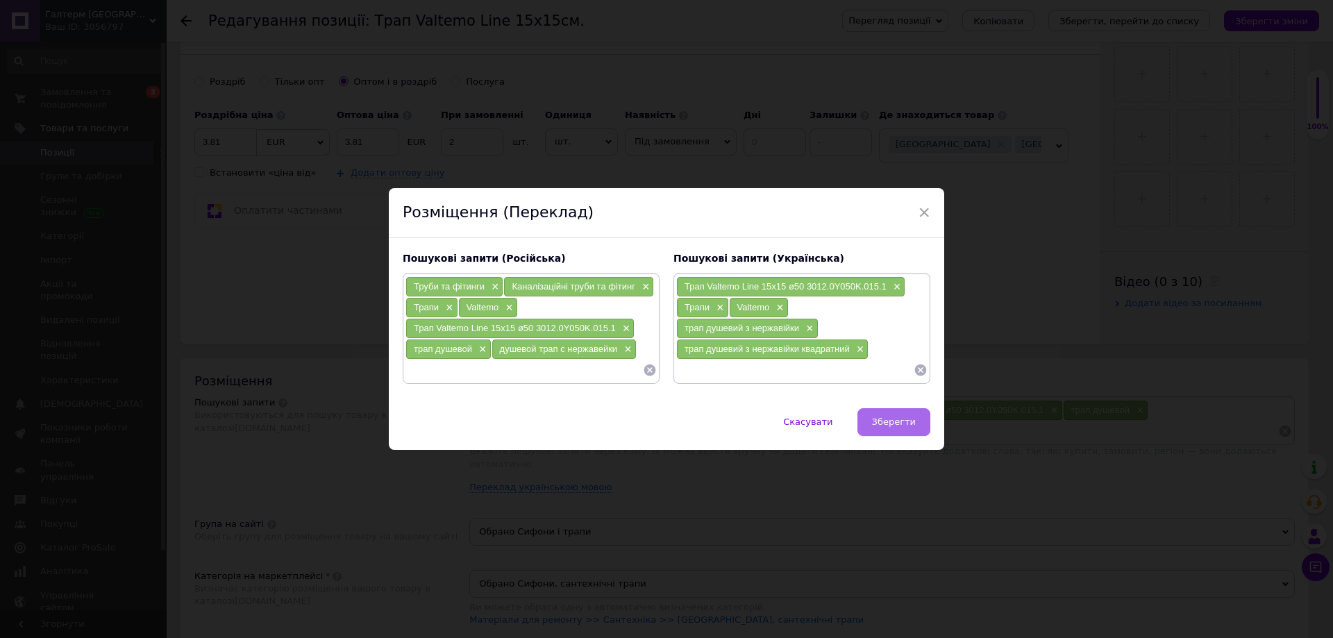
click at [890, 420] on span "Зберегти" at bounding box center [894, 421] width 44 height 10
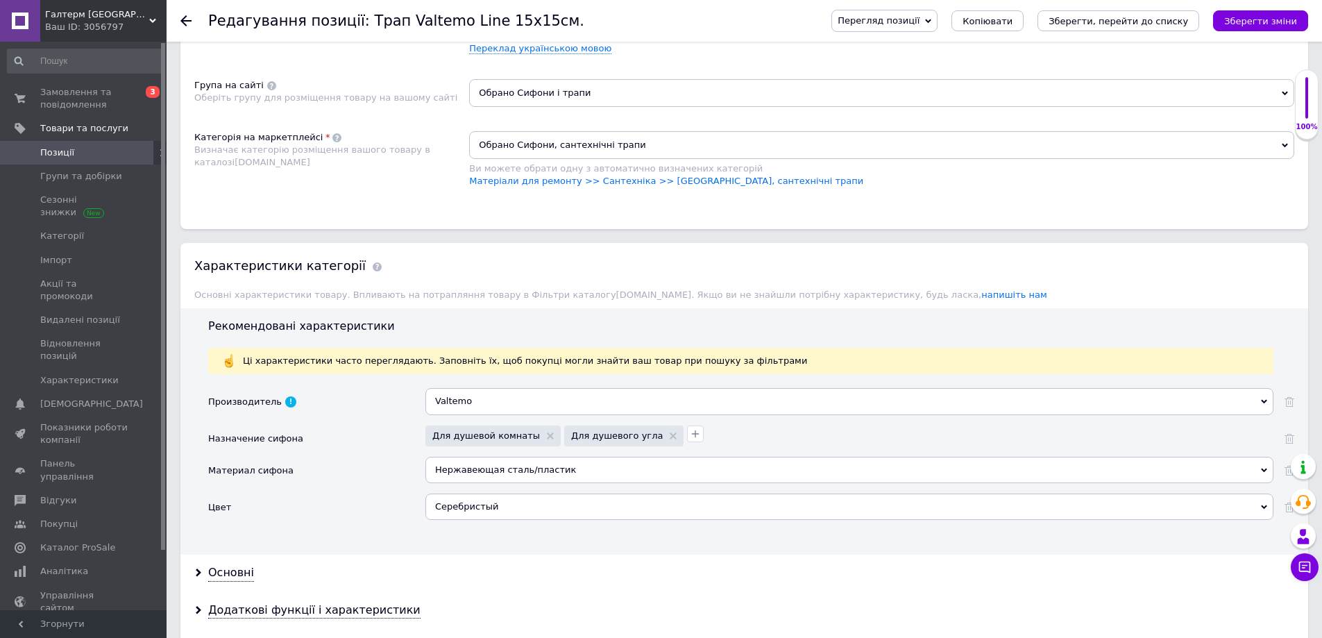
scroll to position [972, 0]
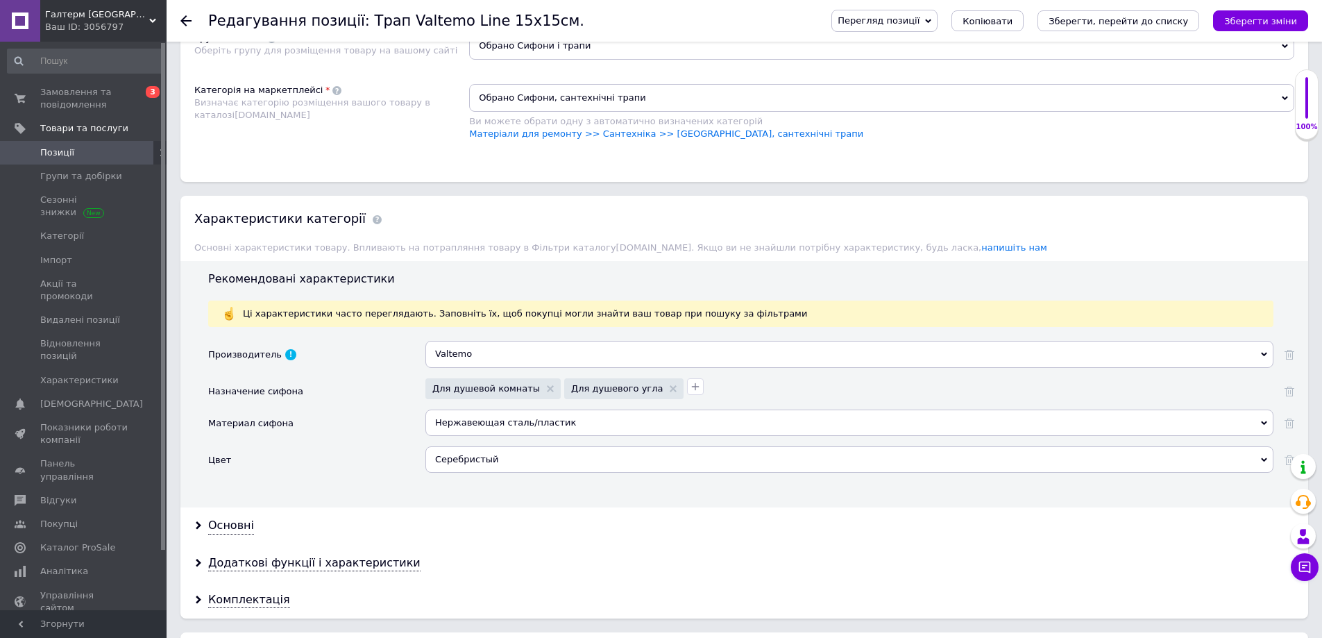
click at [1265, 351] on icon at bounding box center [1264, 354] width 6 height 6
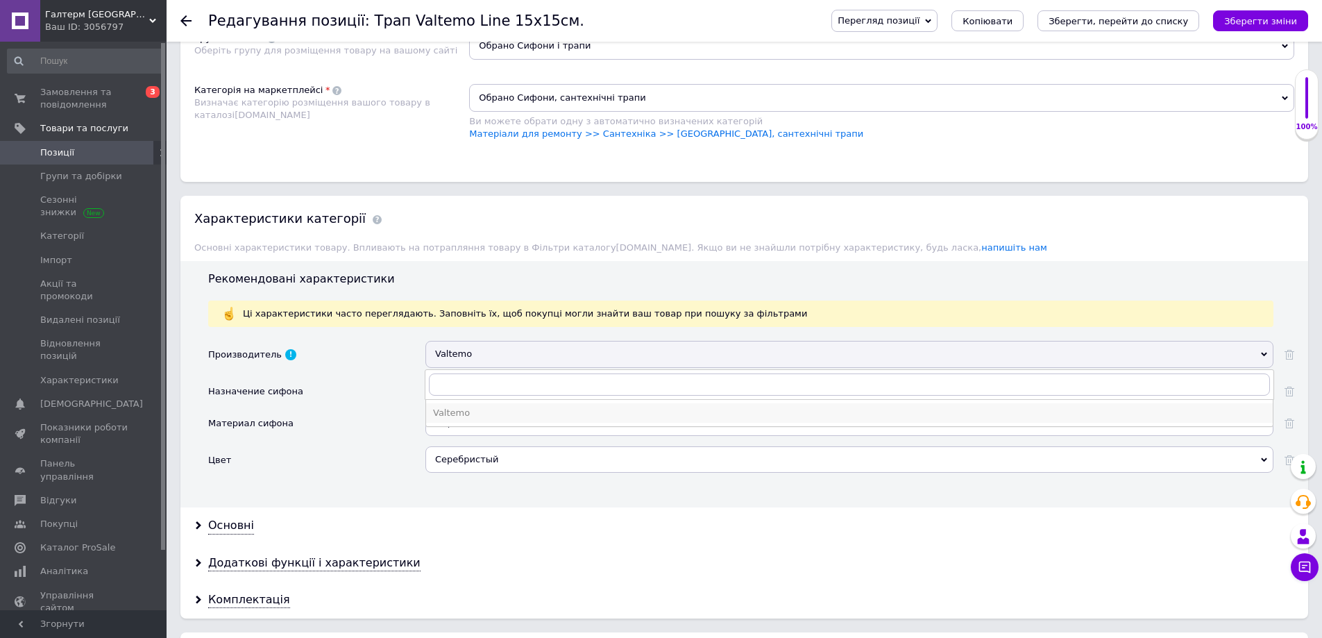
click at [444, 407] on div "Valtemo" at bounding box center [849, 413] width 833 height 12
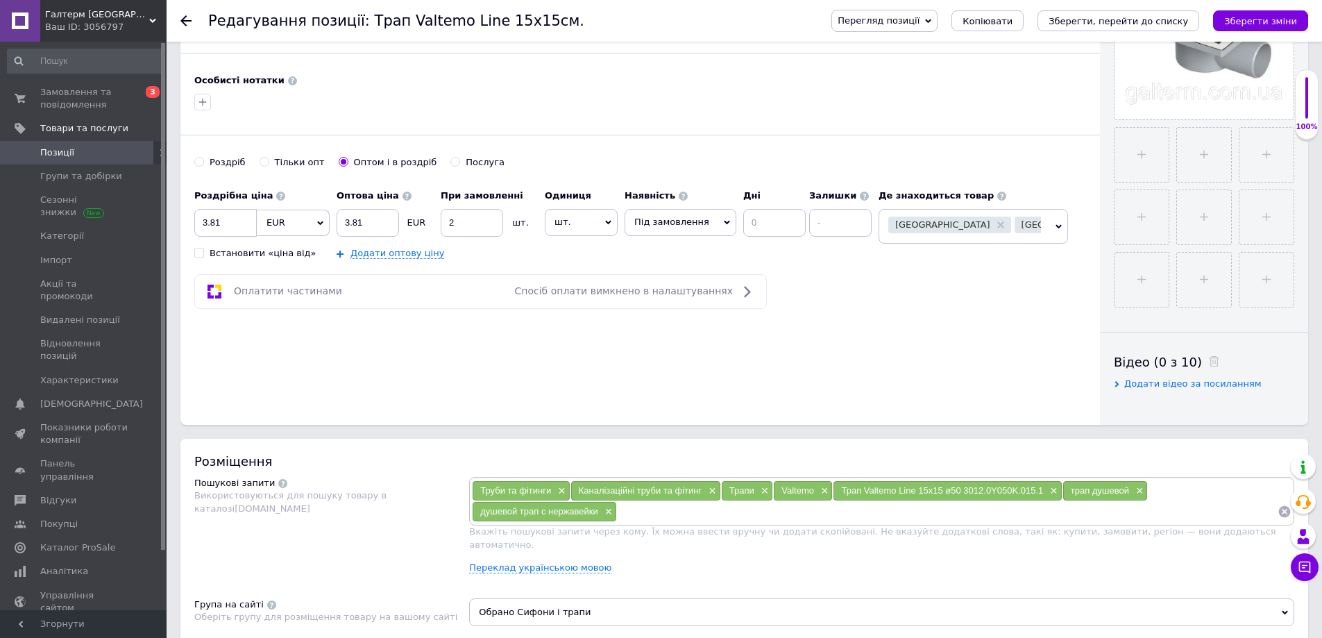
scroll to position [278, 0]
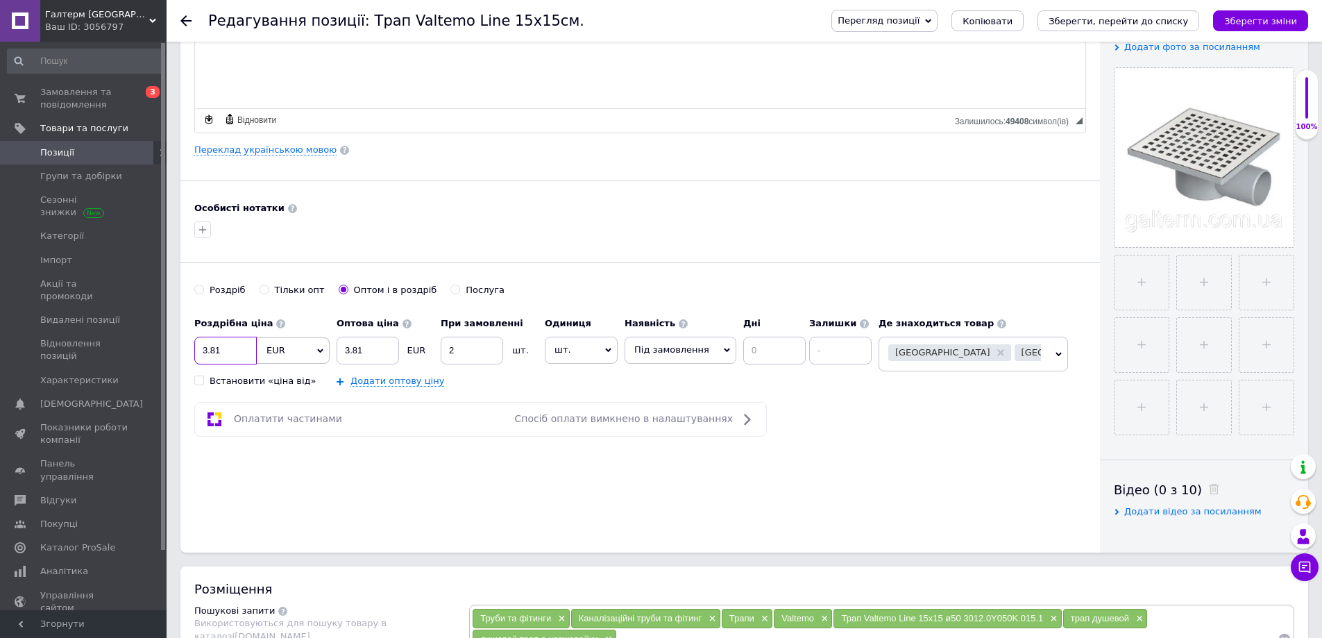
click at [207, 344] on input "3.81" at bounding box center [225, 351] width 62 height 28
type input "4.81"
click at [350, 340] on input "3.81" at bounding box center [368, 351] width 62 height 28
click at [374, 347] on input "4.81" at bounding box center [368, 351] width 62 height 28
type input "4.80"
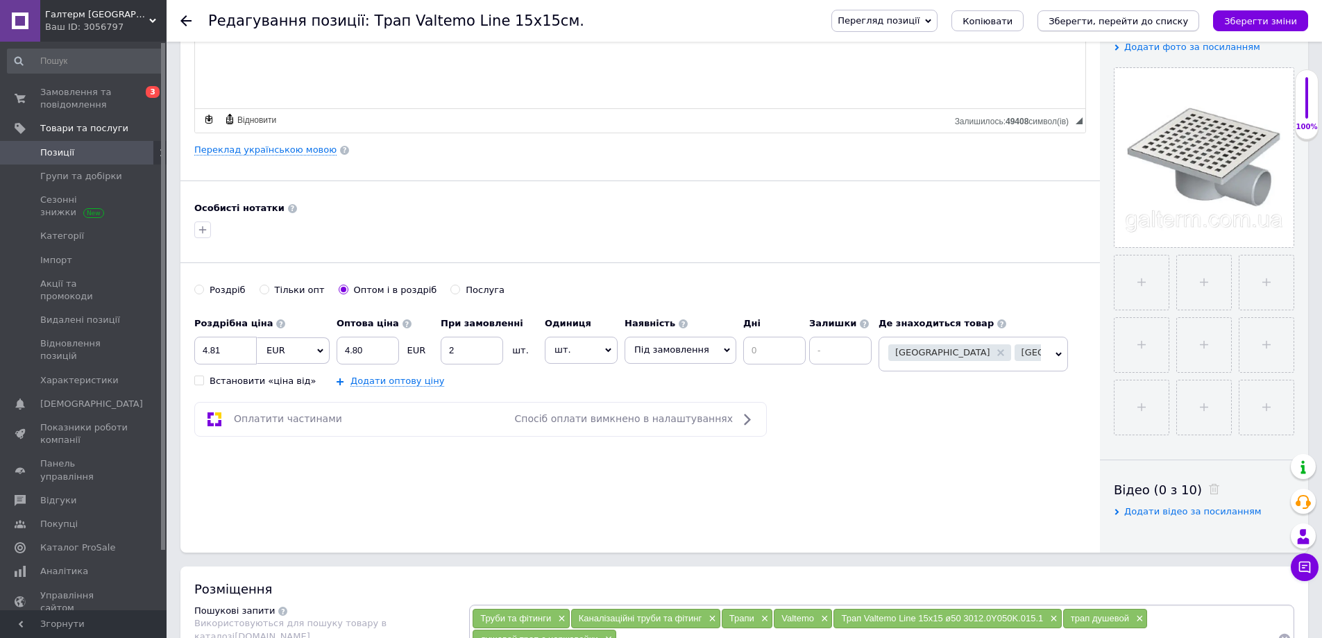
click at [1131, 19] on icon "Зберегти, перейти до списку" at bounding box center [1119, 21] width 140 height 10
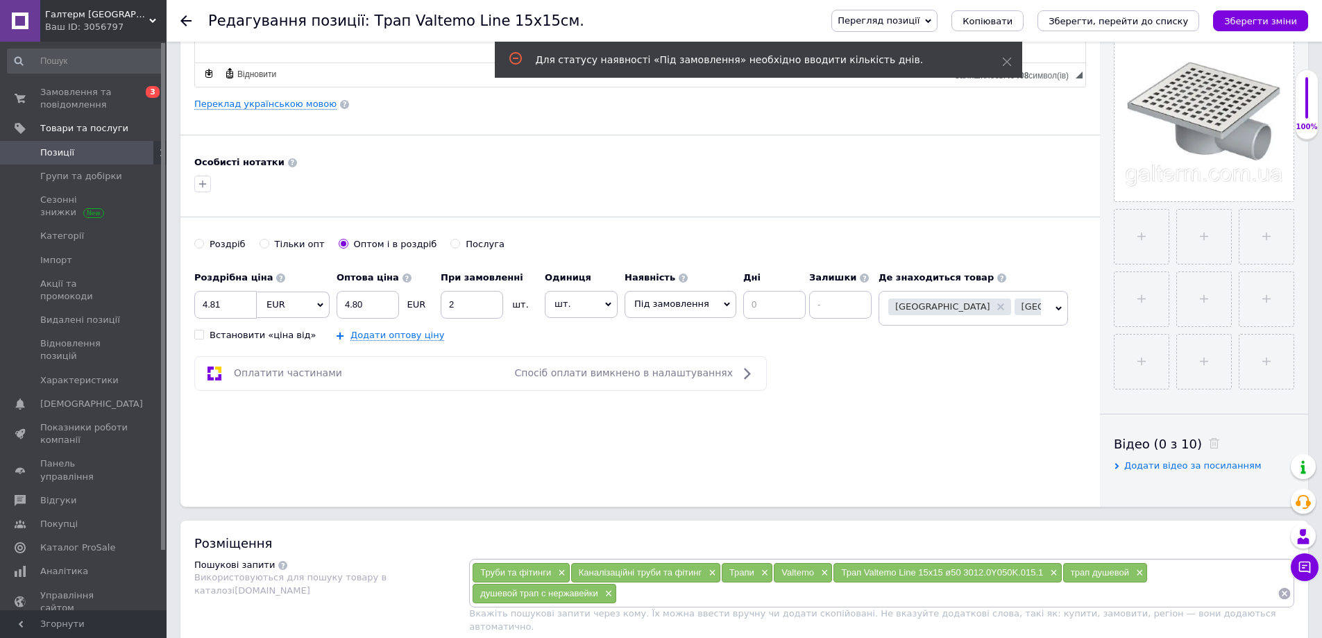
scroll to position [347, 0]
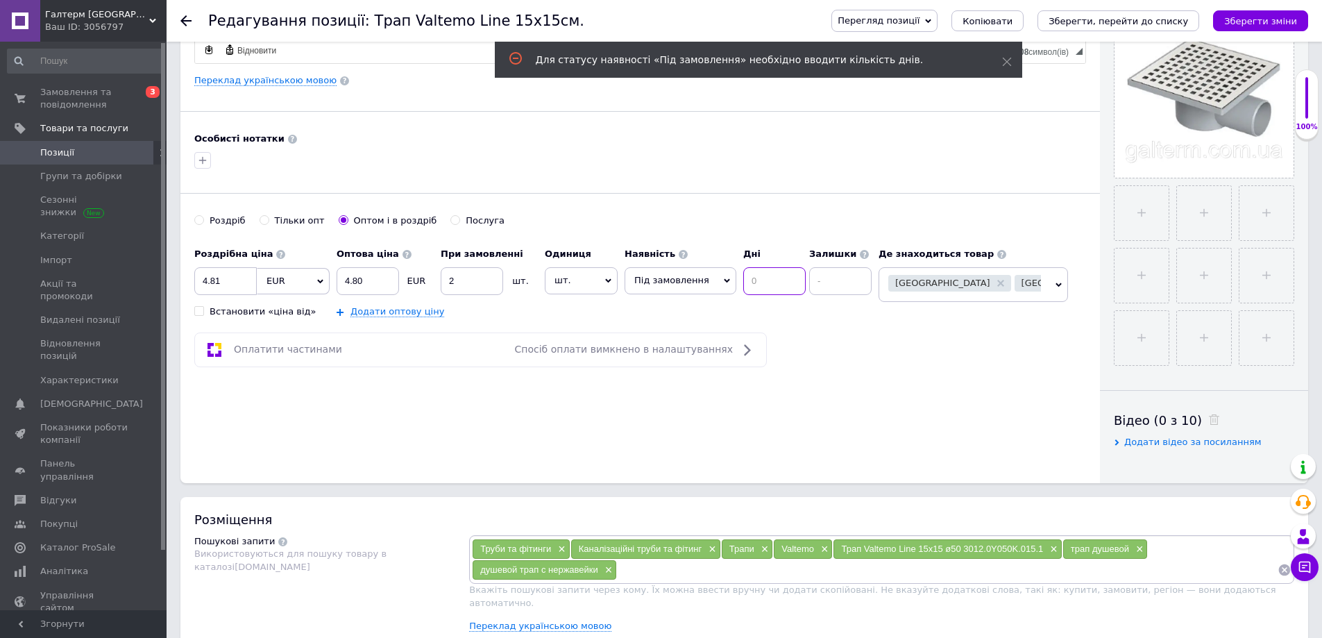
click at [775, 285] on input at bounding box center [774, 281] width 62 height 28
type input "3"
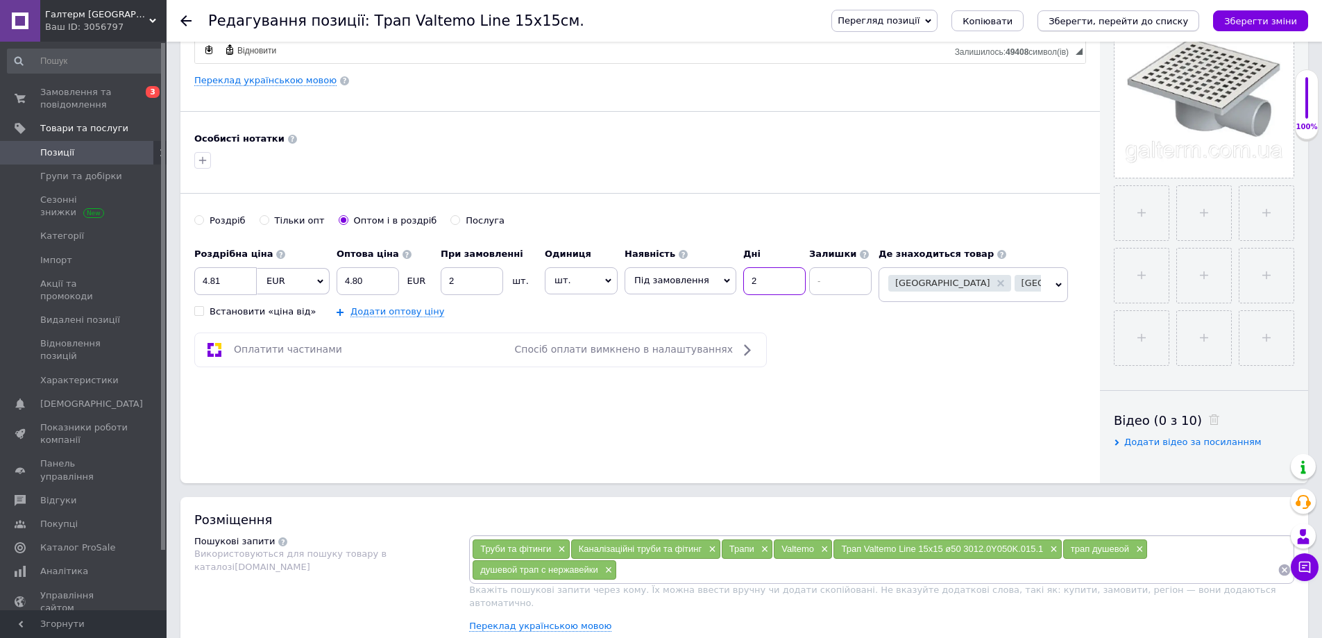
type input "2"
click at [1166, 19] on icon "Зберегти, перейти до списку" at bounding box center [1119, 21] width 140 height 10
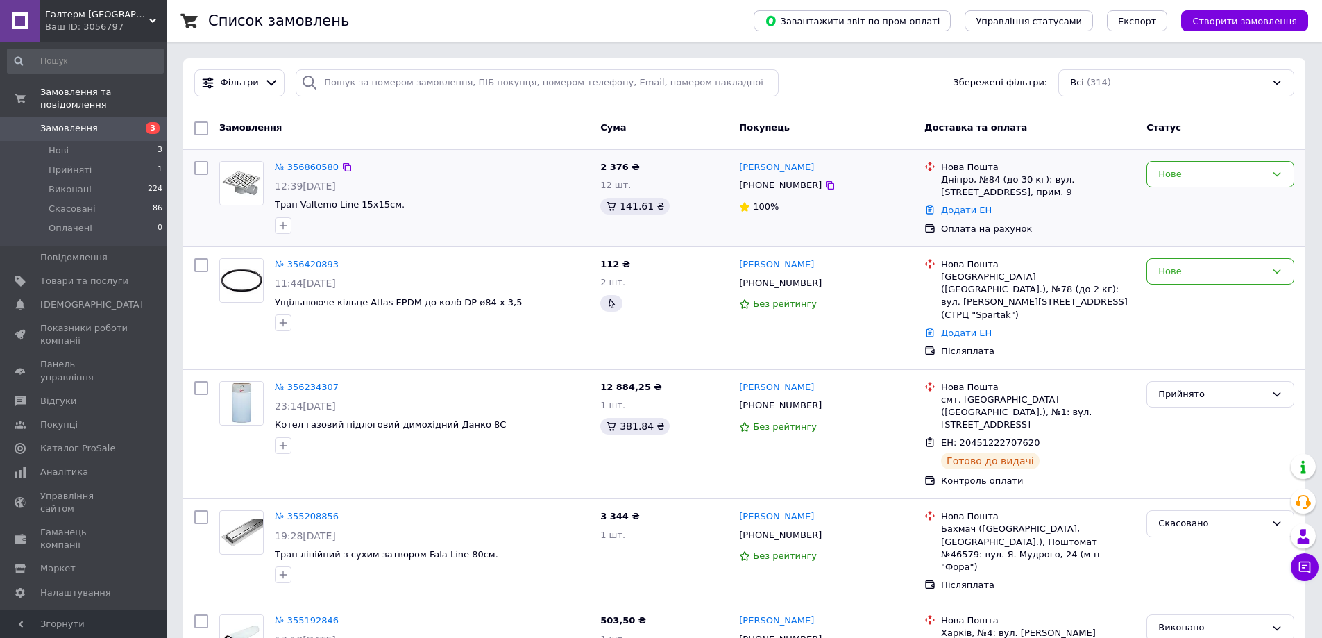
click at [303, 170] on link "№ 356860580" at bounding box center [307, 167] width 64 height 10
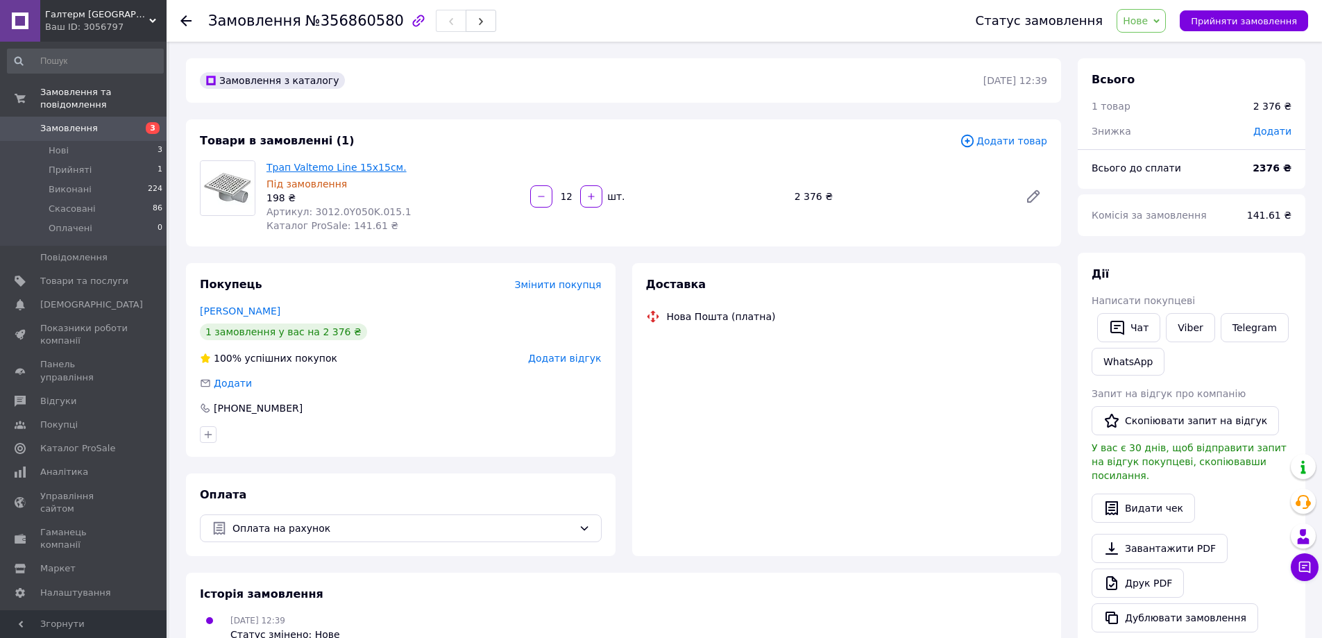
click at [355, 173] on link "Трап Valtemo Line 15х15см." at bounding box center [337, 167] width 140 height 11
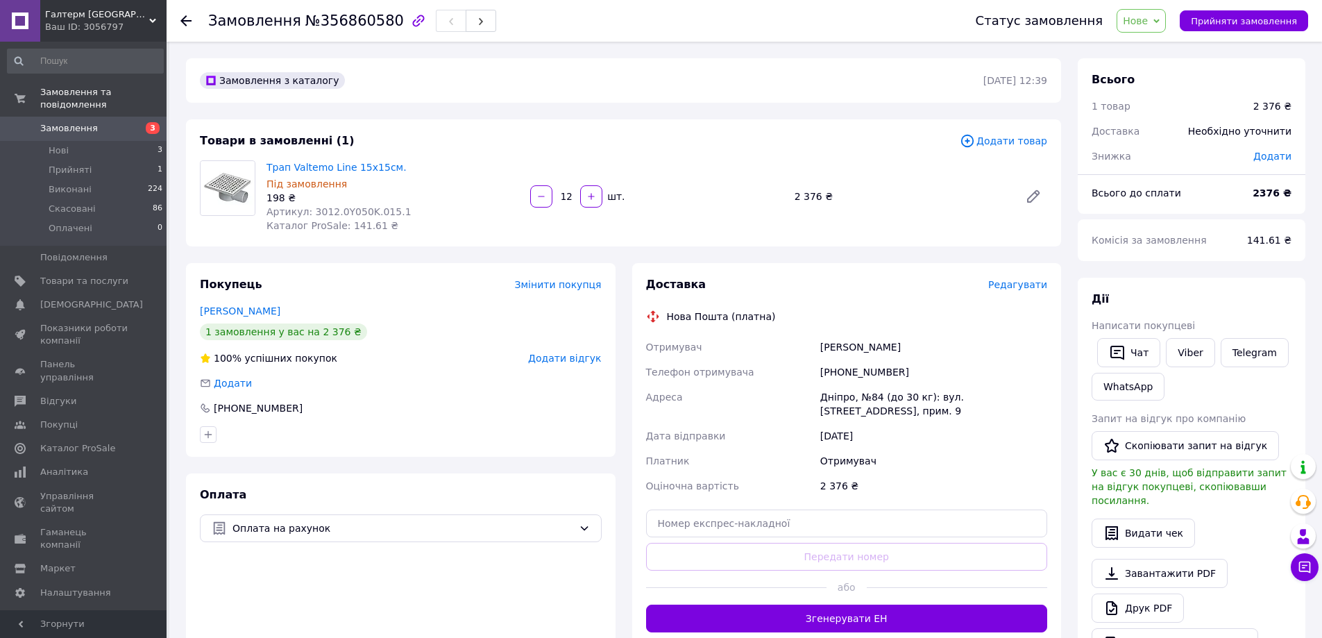
click at [188, 19] on icon at bounding box center [185, 20] width 11 height 11
